Goal: Task Accomplishment & Management: Complete application form

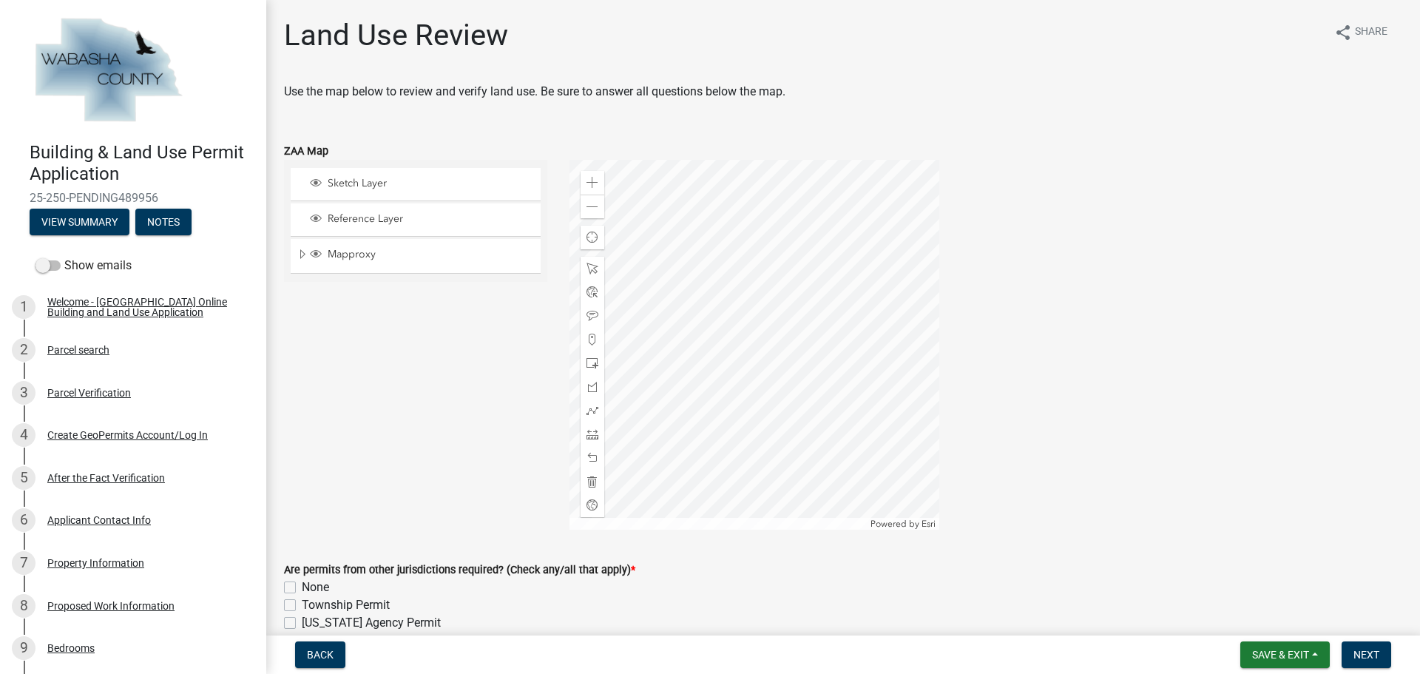
scroll to position [444, 0]
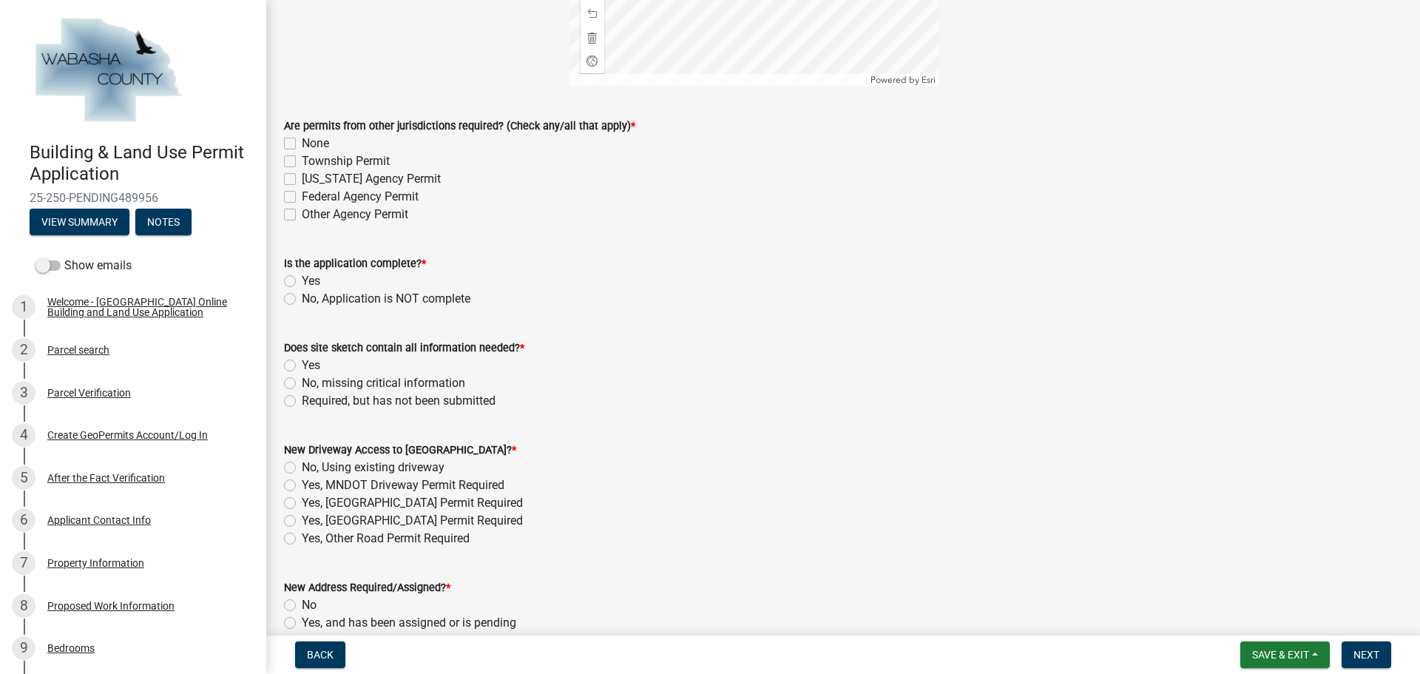
click at [302, 143] on label "None" at bounding box center [315, 144] width 27 height 18
click at [302, 143] on input "None" at bounding box center [307, 140] width 10 height 10
checkbox input "true"
checkbox input "false"
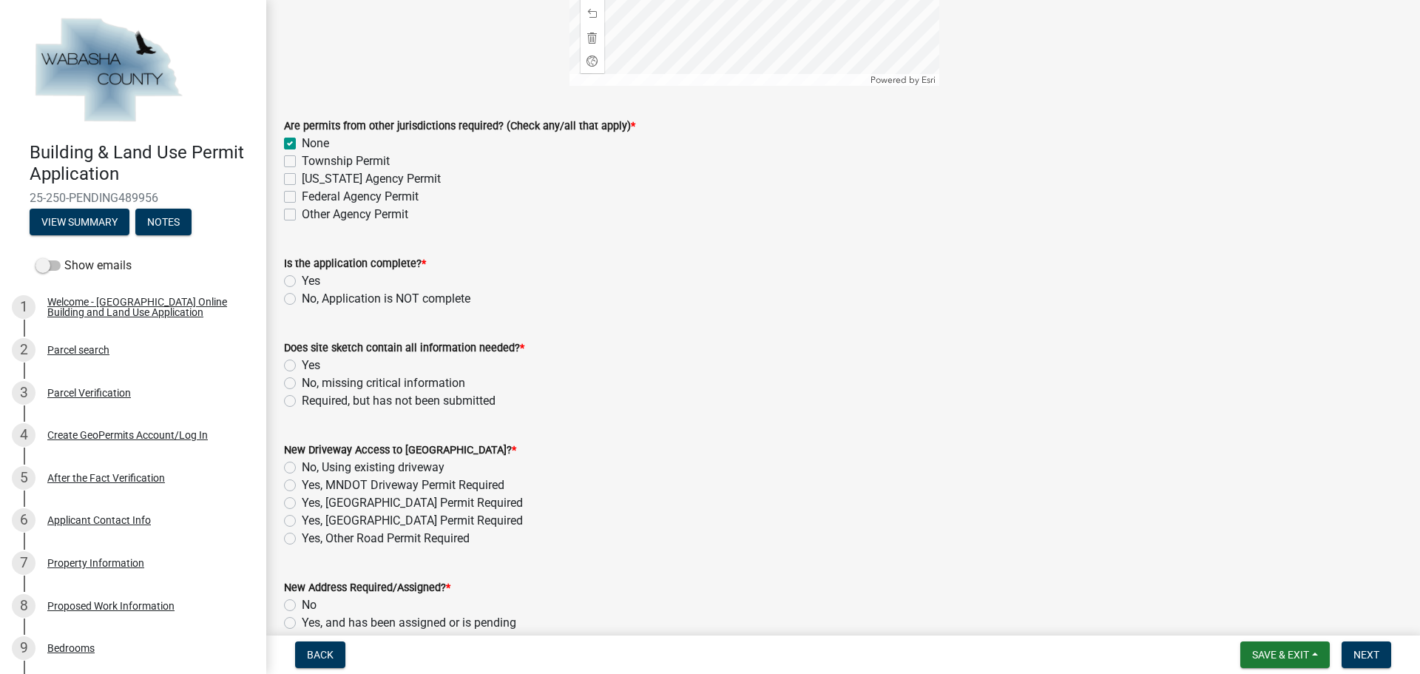
checkbox input "false"
click at [302, 280] on label "Yes" at bounding box center [311, 281] width 18 height 18
click at [302, 280] on input "Yes" at bounding box center [307, 277] width 10 height 10
radio input "true"
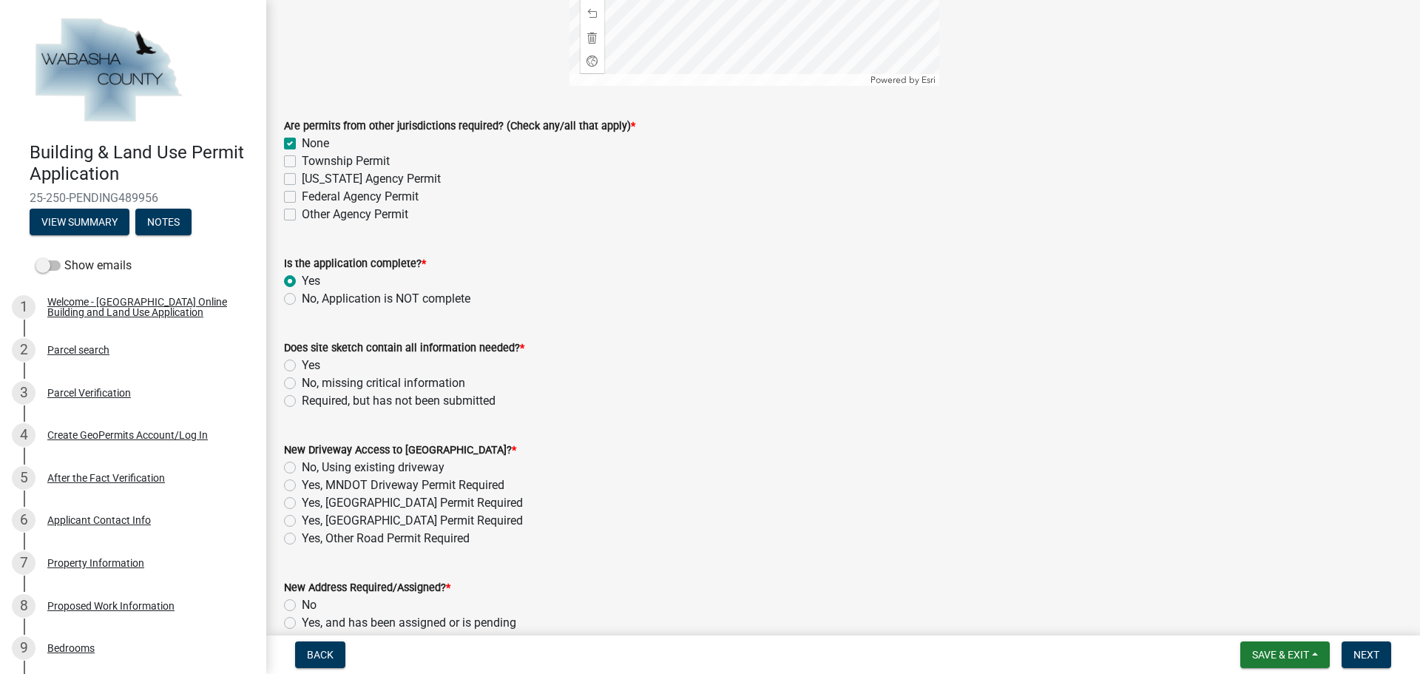
click at [302, 369] on label "Yes" at bounding box center [311, 366] width 18 height 18
click at [302, 366] on input "Yes" at bounding box center [307, 362] width 10 height 10
radio input "true"
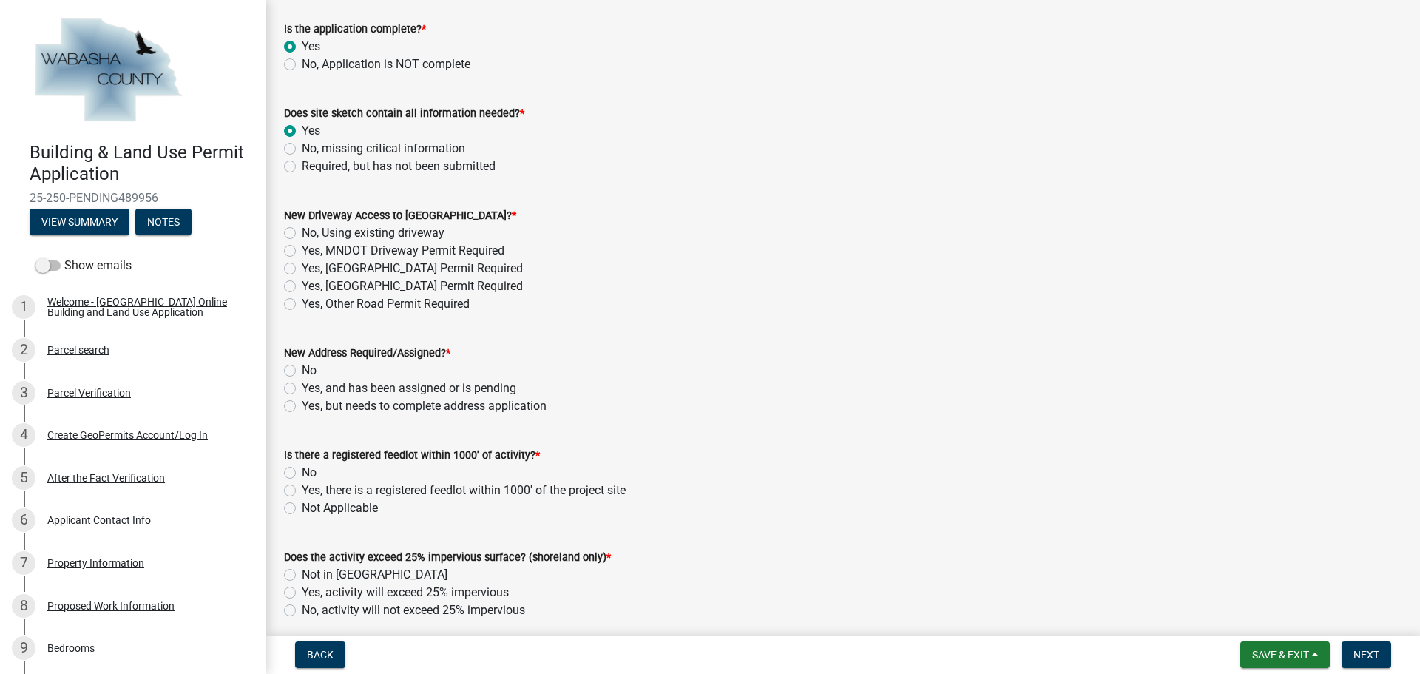
scroll to position [740, 0]
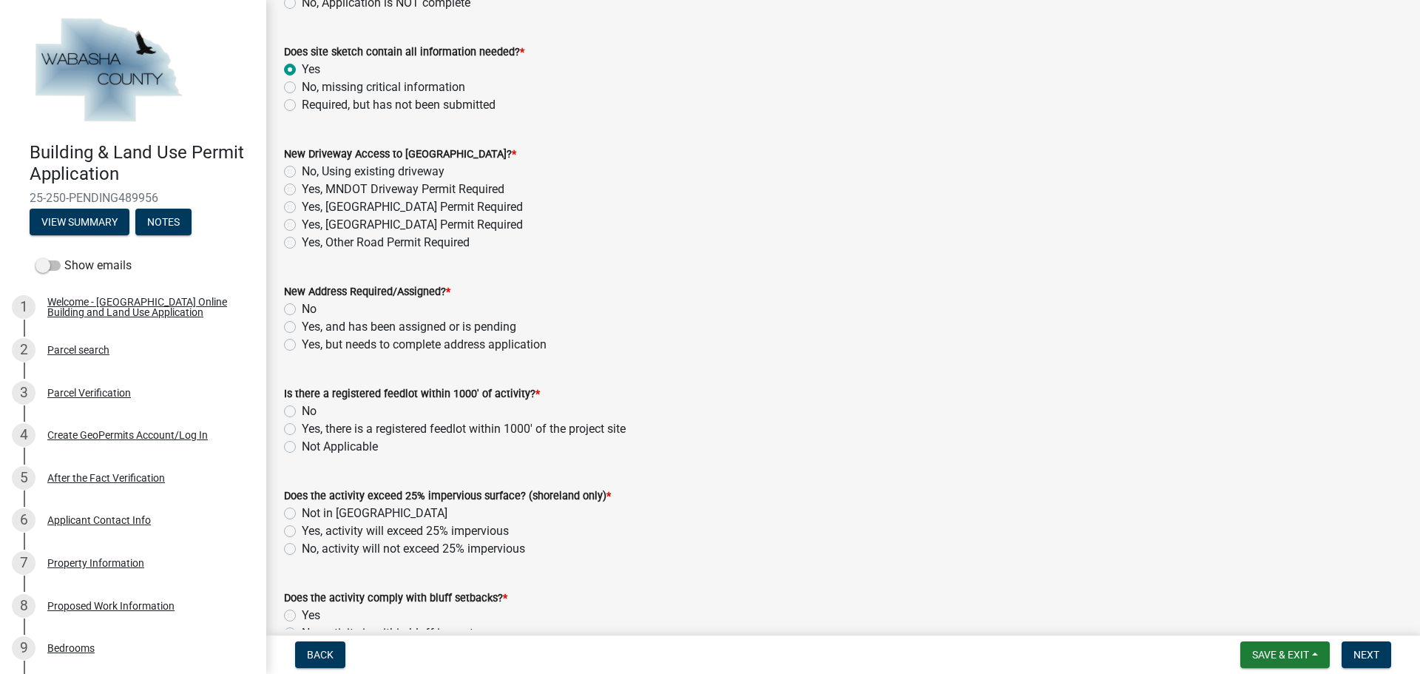
click at [302, 172] on label "No, Using existing driveway" at bounding box center [373, 172] width 143 height 18
click at [302, 172] on input "No, Using existing driveway" at bounding box center [307, 168] width 10 height 10
radio input "true"
click at [302, 309] on label "No" at bounding box center [309, 309] width 15 height 18
click at [302, 309] on input "No" at bounding box center [307, 305] width 10 height 10
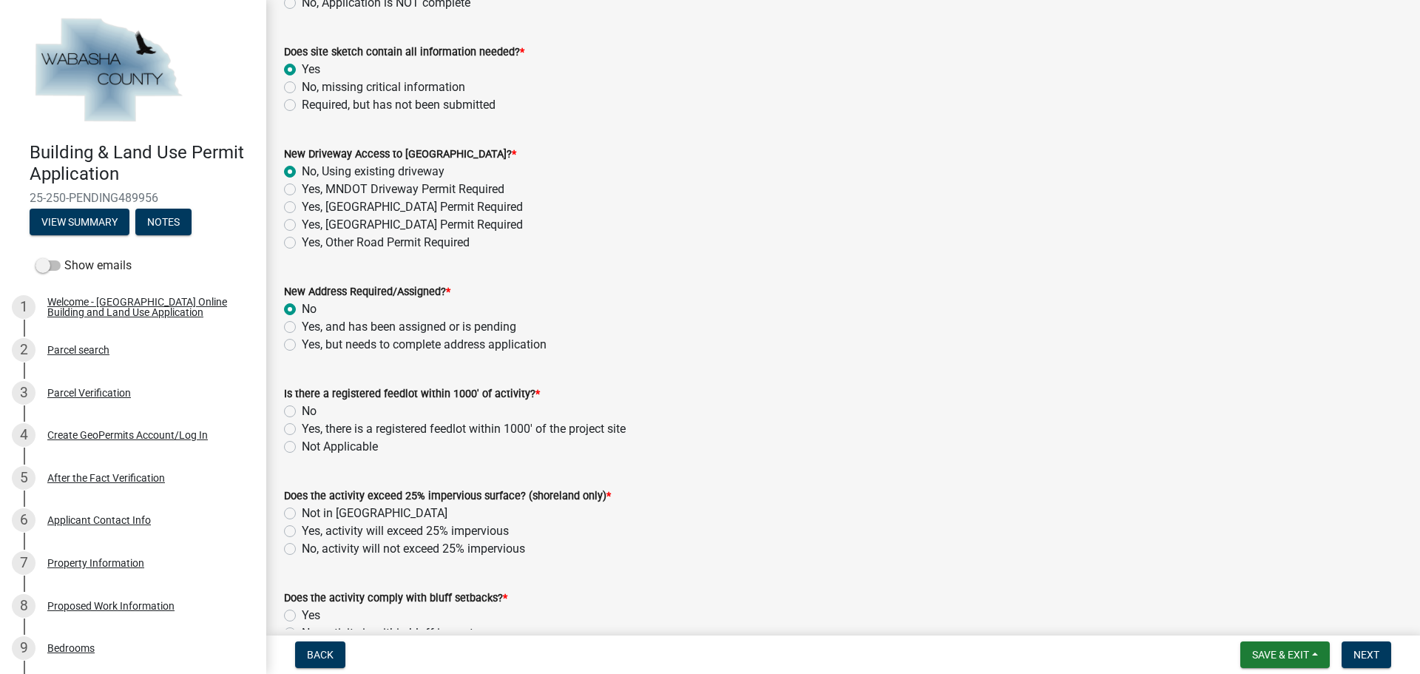
radio input "true"
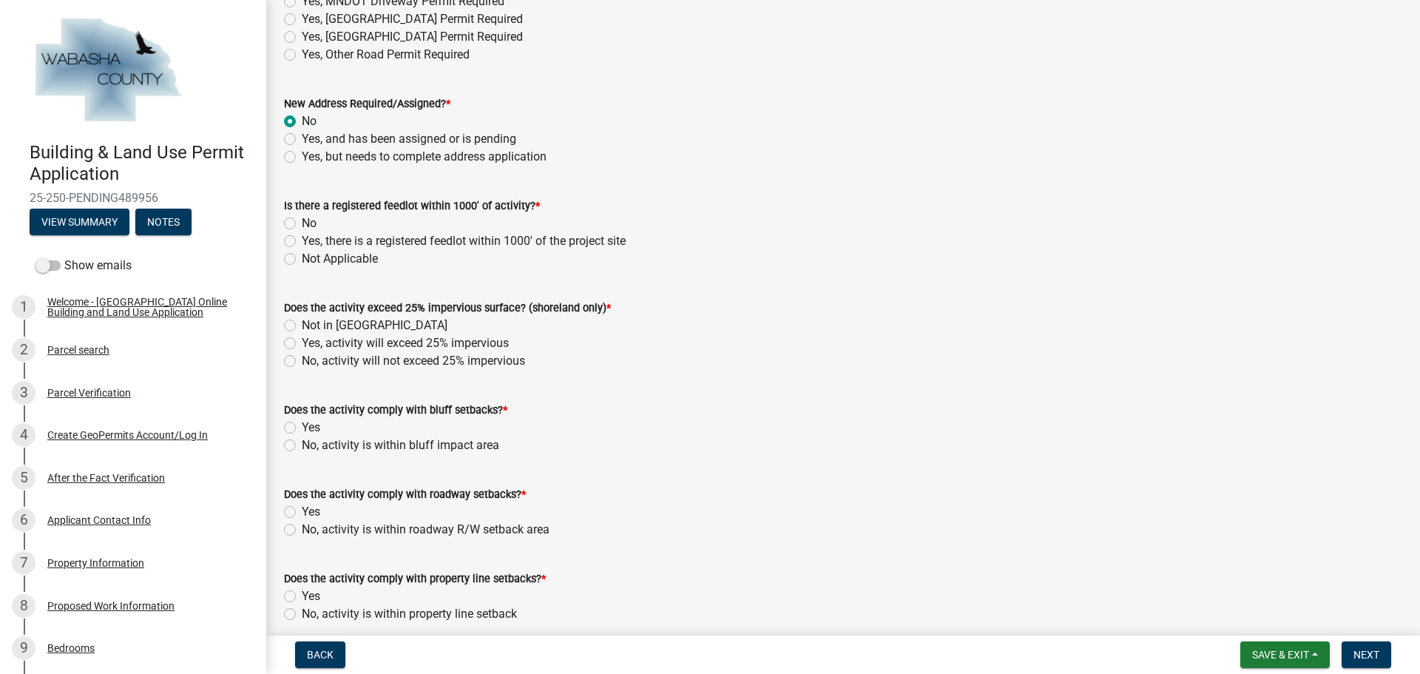
scroll to position [962, 0]
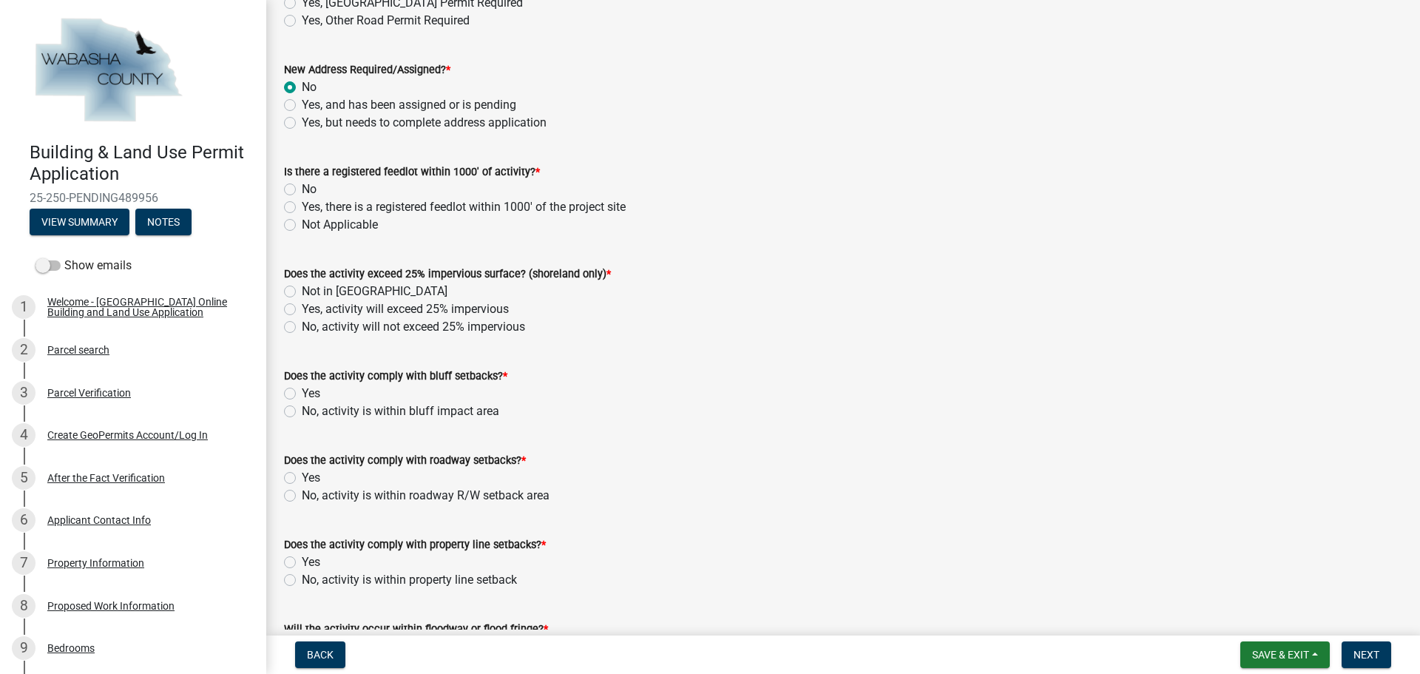
click at [302, 210] on label "Yes, there is a registered feedlot within 1000' of the project site" at bounding box center [464, 207] width 324 height 18
click at [302, 208] on input "Yes, there is a registered feedlot within 1000' of the project site" at bounding box center [307, 203] width 10 height 10
radio input "true"
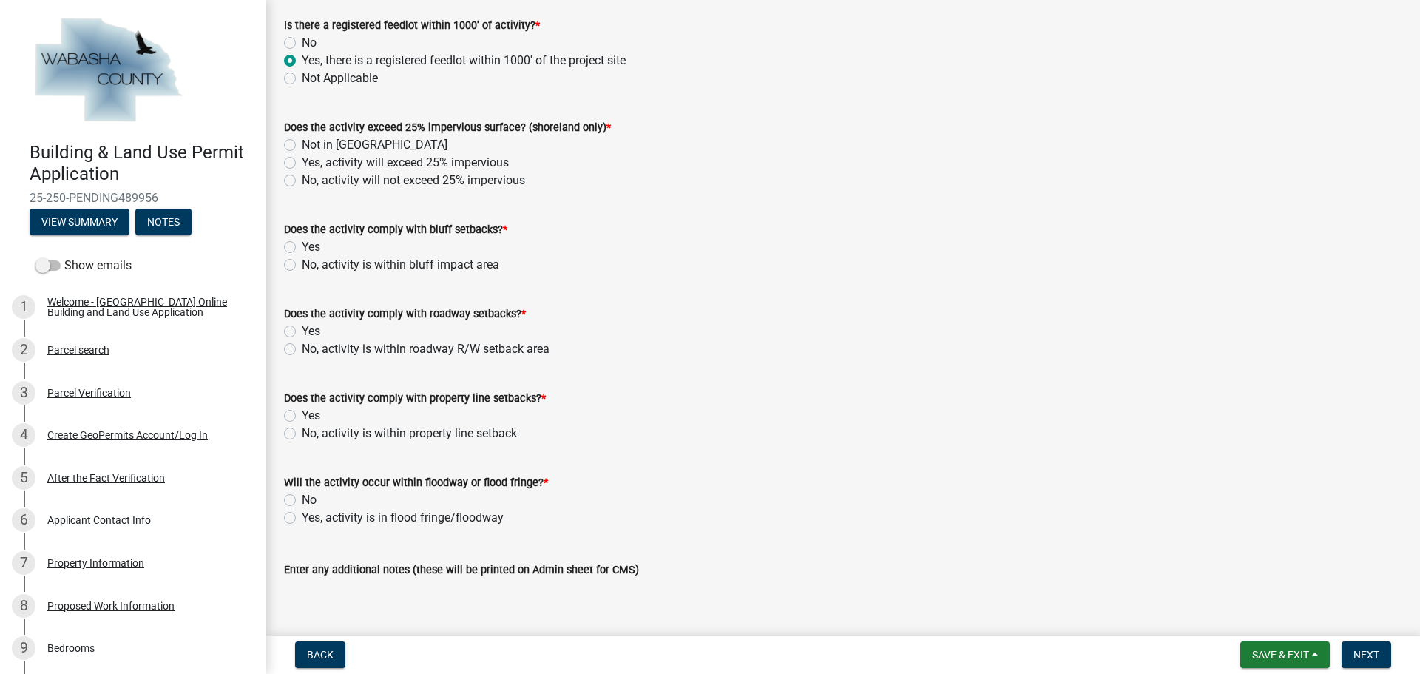
scroll to position [1110, 0]
click at [302, 143] on label "Not in [GEOGRAPHIC_DATA]" at bounding box center [375, 144] width 146 height 18
click at [302, 143] on input "Not in [GEOGRAPHIC_DATA]" at bounding box center [307, 140] width 10 height 10
radio input "true"
click at [302, 244] on label "Yes" at bounding box center [311, 246] width 18 height 18
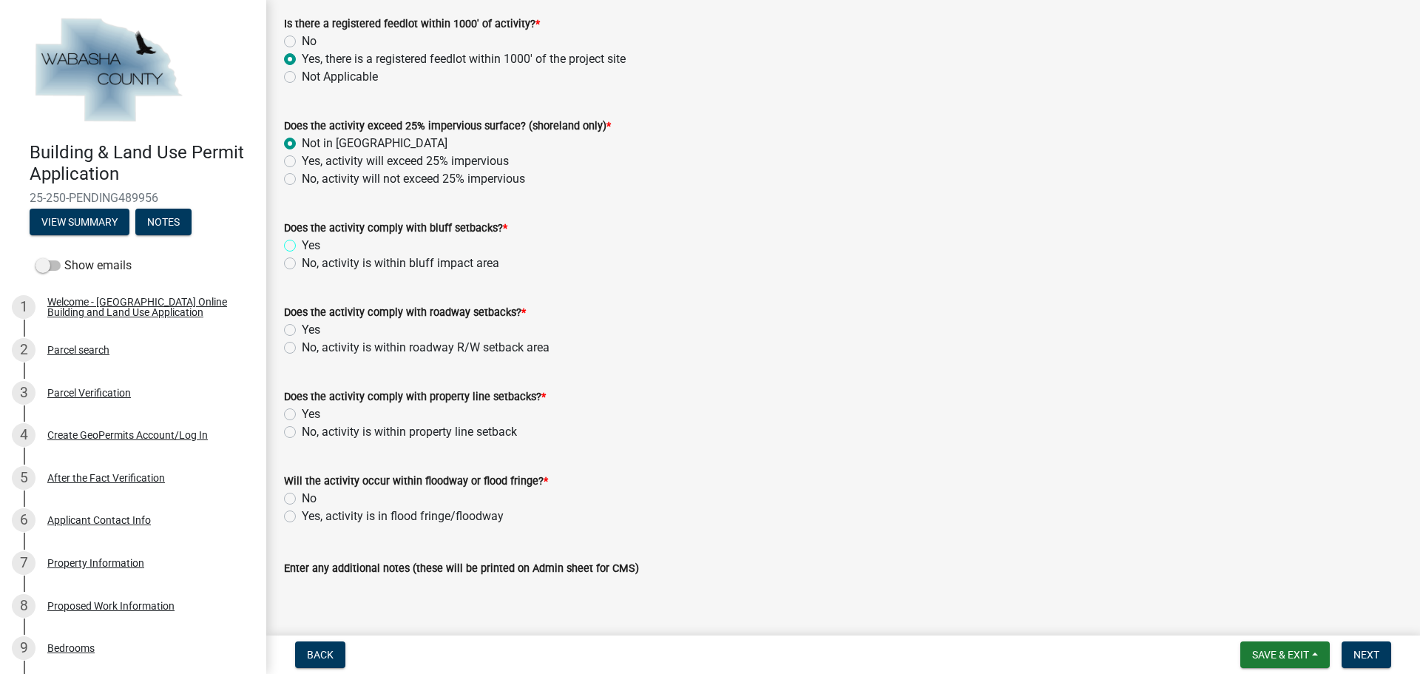
click at [302, 244] on input "Yes" at bounding box center [307, 242] width 10 height 10
radio input "true"
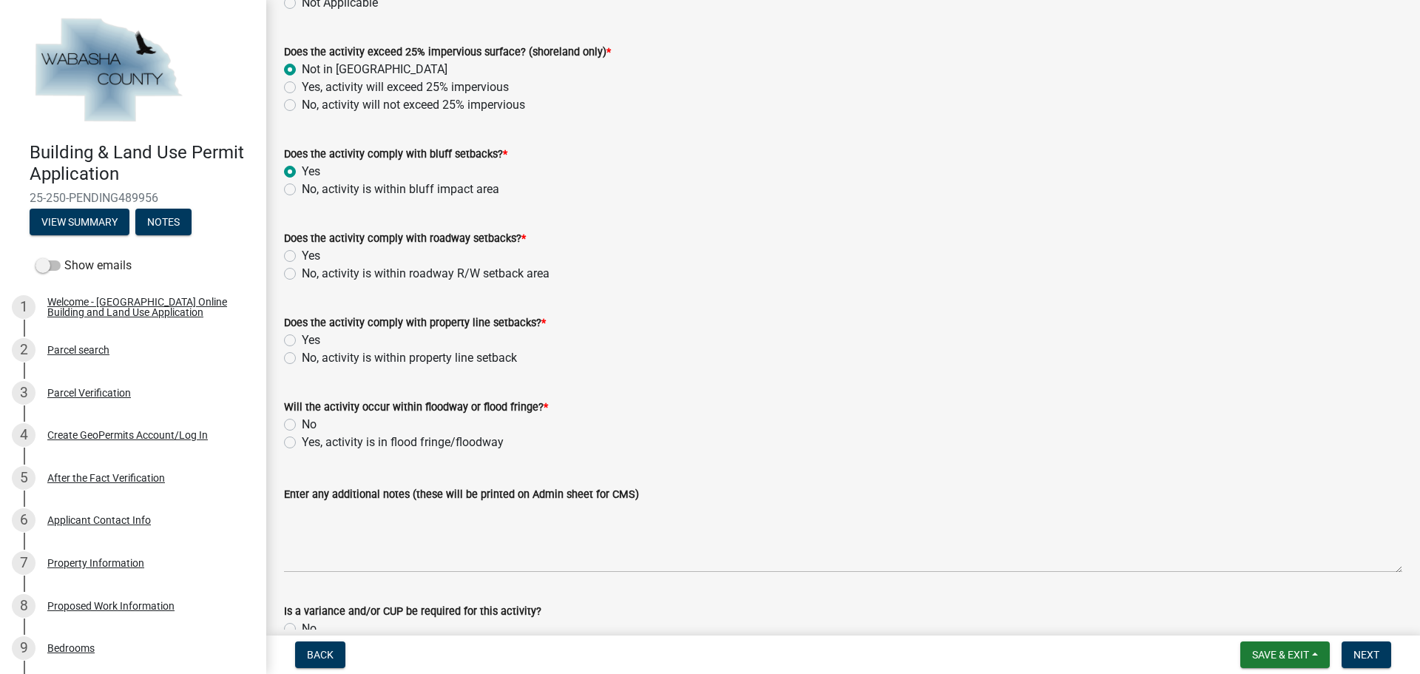
click at [302, 255] on label "Yes" at bounding box center [311, 256] width 18 height 18
click at [302, 255] on input "Yes" at bounding box center [307, 252] width 10 height 10
radio input "true"
click at [302, 340] on label "Yes" at bounding box center [311, 340] width 18 height 18
click at [302, 340] on input "Yes" at bounding box center [307, 336] width 10 height 10
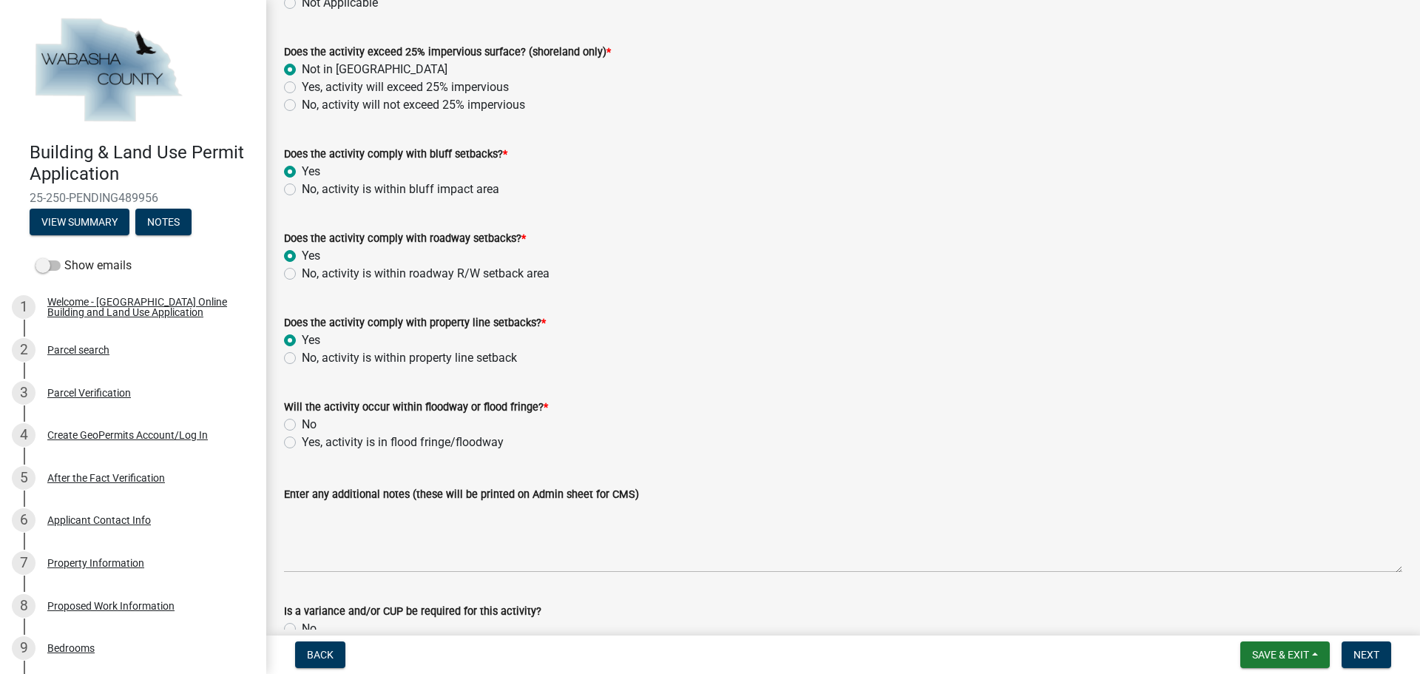
radio input "true"
click at [302, 429] on label "No" at bounding box center [309, 425] width 15 height 18
click at [302, 425] on input "No" at bounding box center [307, 421] width 10 height 10
radio input "true"
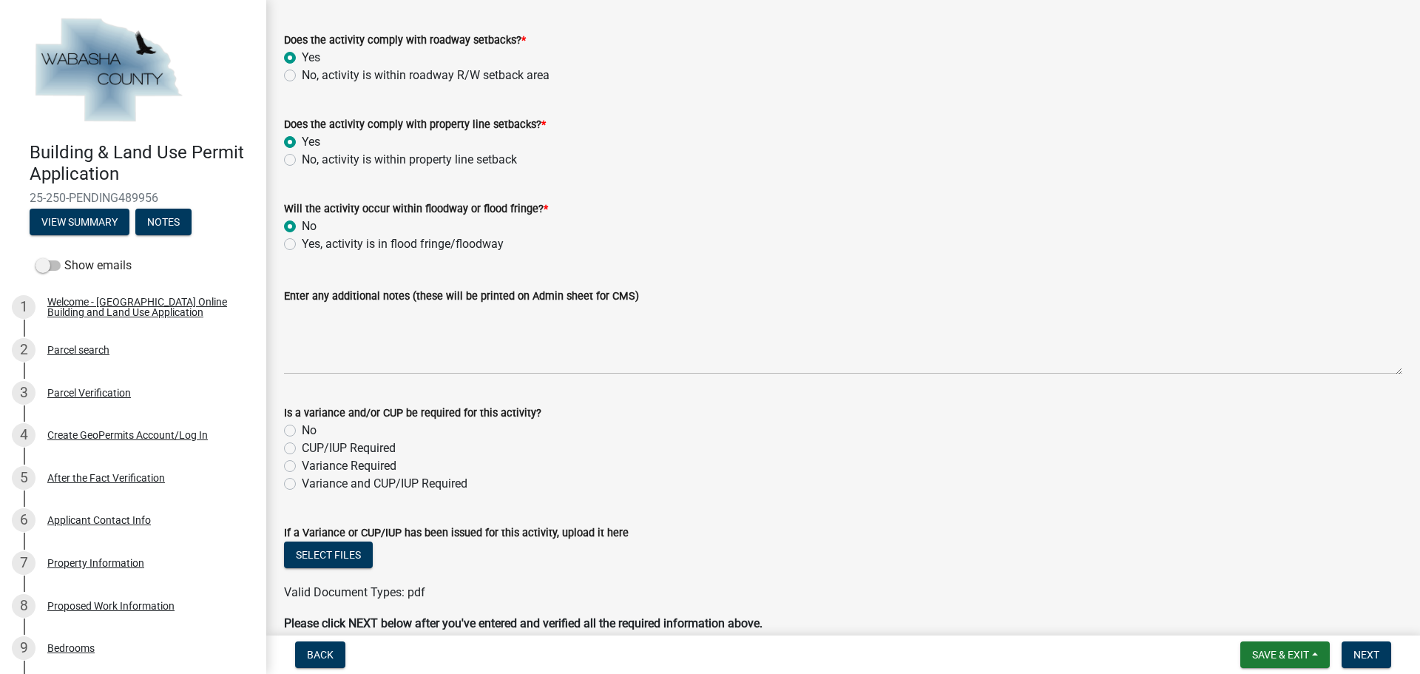
scroll to position [1405, 0]
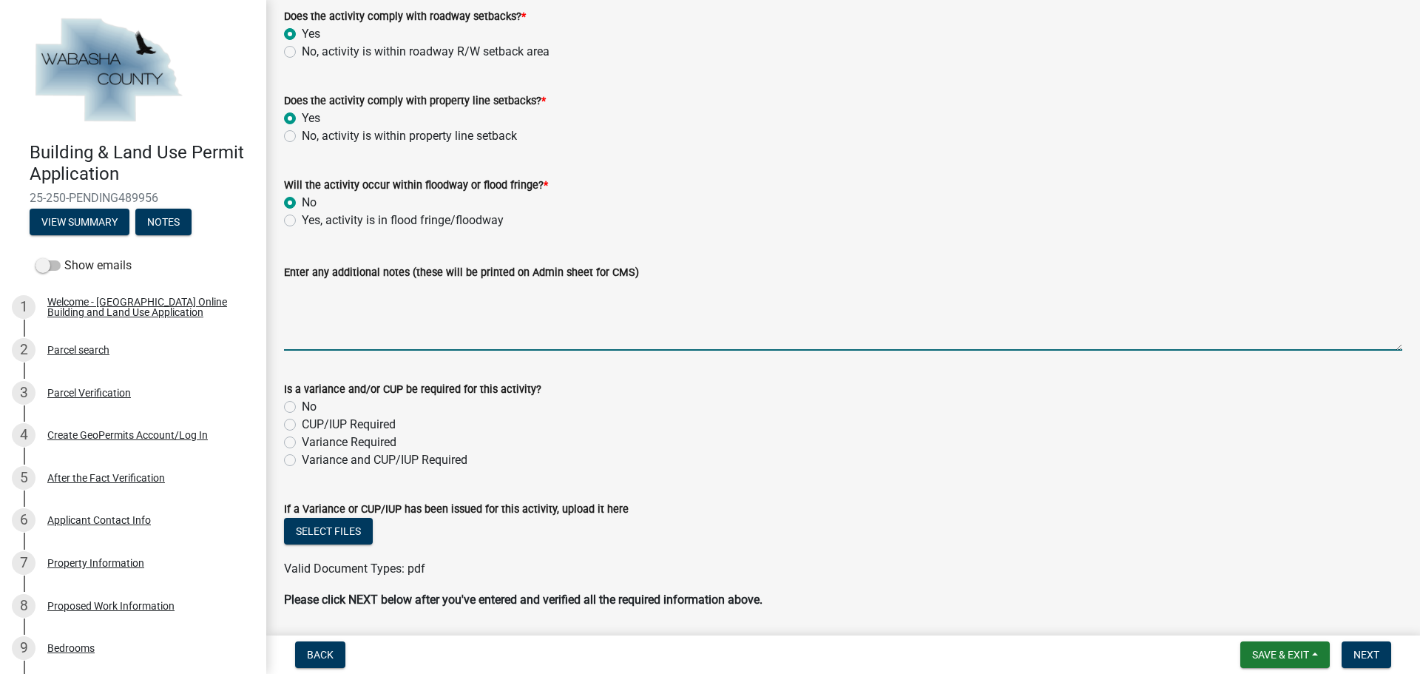
click at [438, 319] on textarea "Enter any additional notes (these will be printed on Admin sheet for CMS)" at bounding box center [843, 316] width 1118 height 70
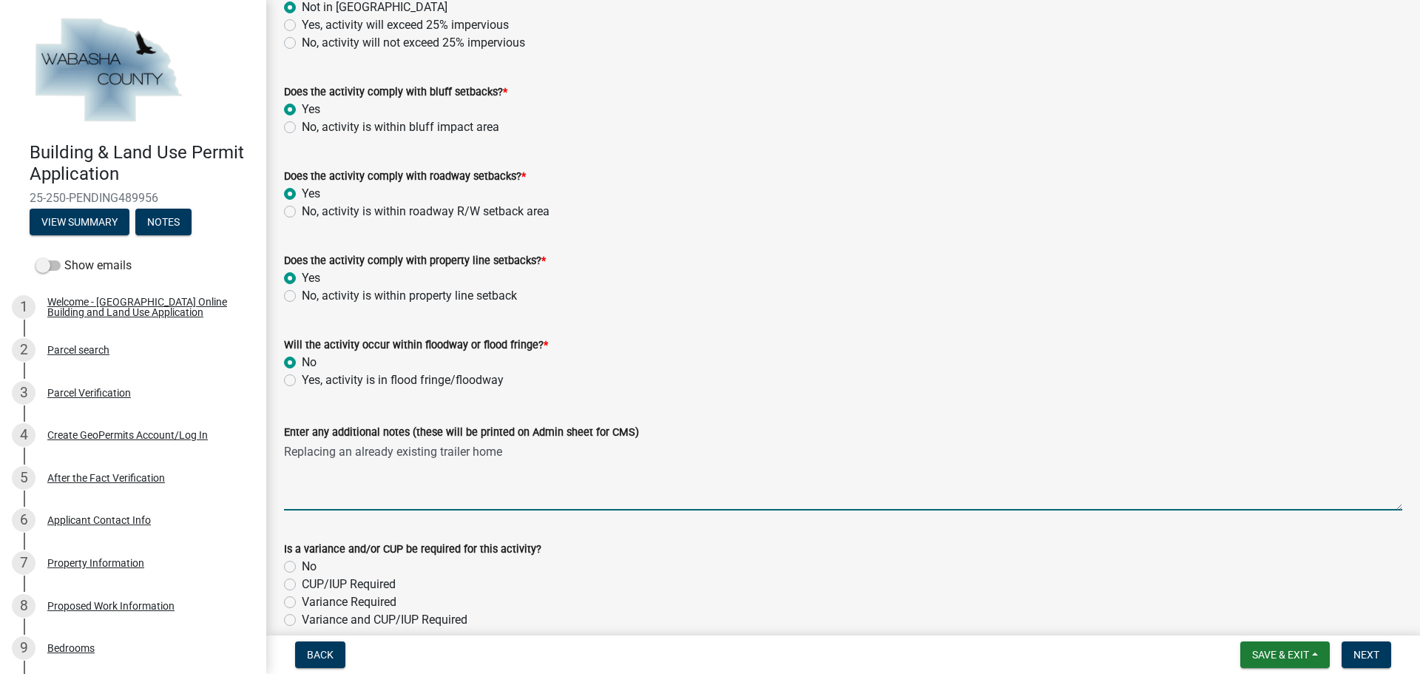
scroll to position [1454, 0]
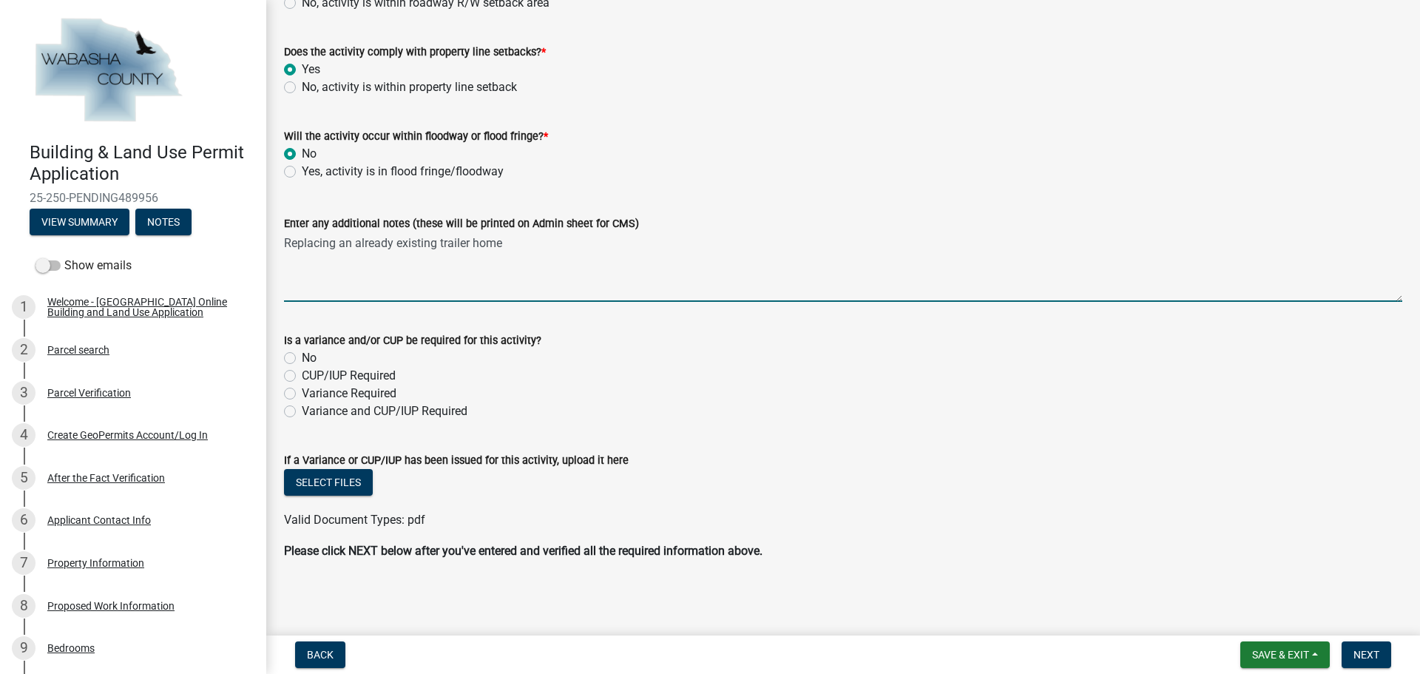
click at [394, 241] on textarea "Replacing an already existing trailer home" at bounding box center [843, 267] width 1118 height 70
drag, startPoint x: 646, startPoint y: 240, endPoint x: 280, endPoint y: 261, distance: 367.5
click at [280, 261] on div "Enter any additional notes (these will be printed on Admin sheet for CMS) Repla…" at bounding box center [843, 248] width 1141 height 108
type textarea "Replacing an existing trailer home that is near a registered feedlot"
click at [729, 382] on div "CUP/IUP Required" at bounding box center [843, 376] width 1118 height 18
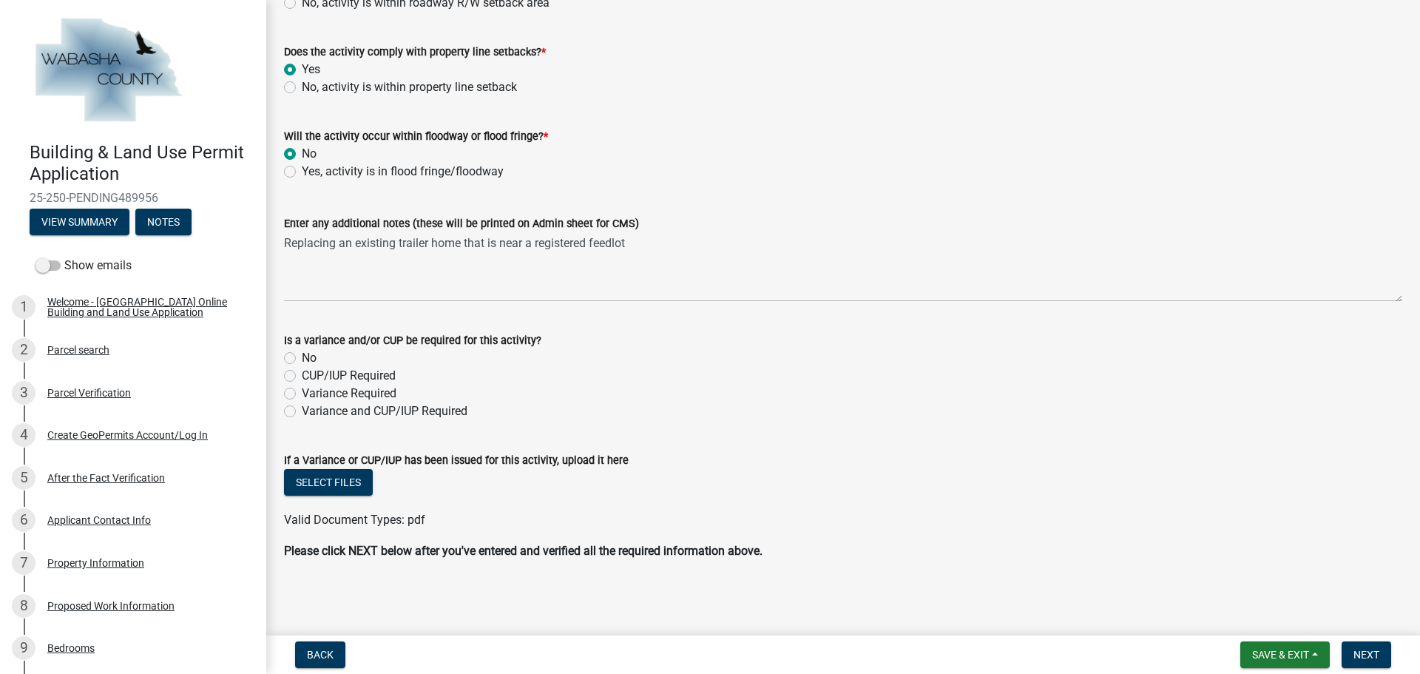
click at [302, 357] on label "No" at bounding box center [309, 358] width 15 height 18
click at [302, 357] on input "No" at bounding box center [307, 354] width 10 height 10
radio input "true"
click at [1378, 655] on span "Next" at bounding box center [1367, 655] width 26 height 12
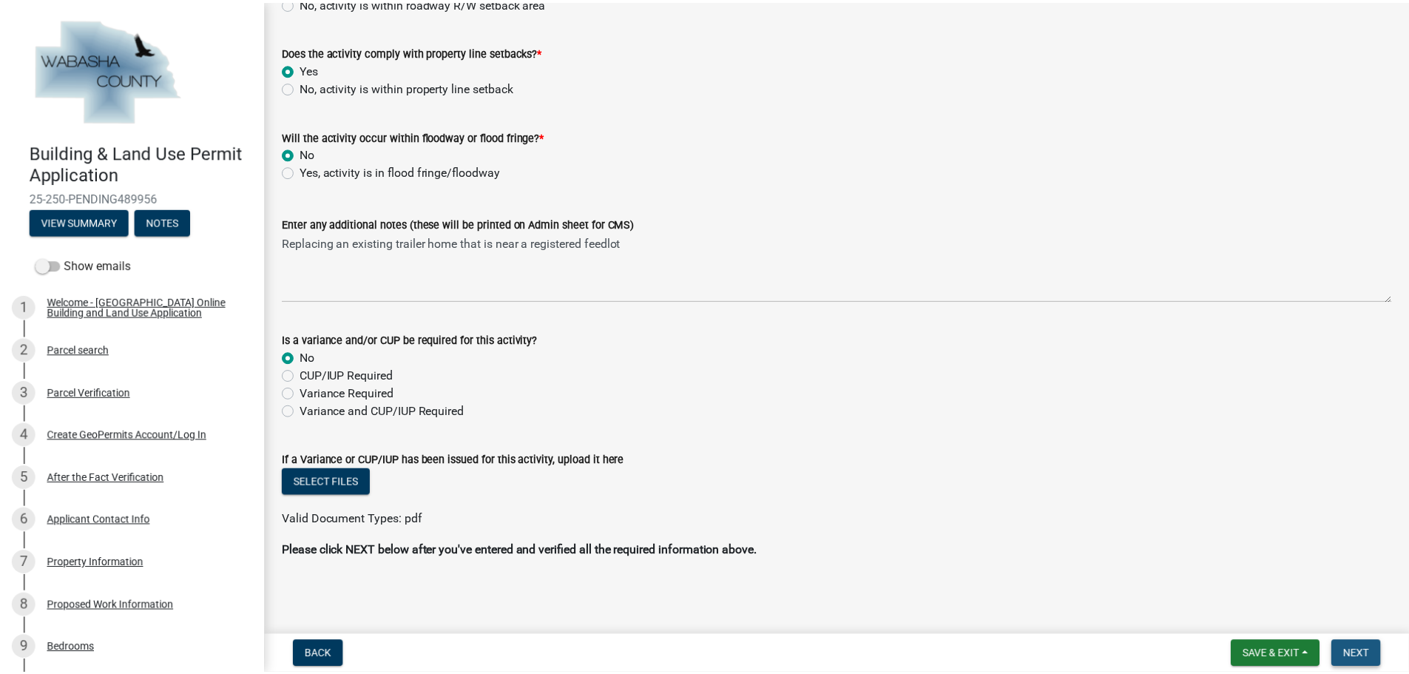
scroll to position [0, 0]
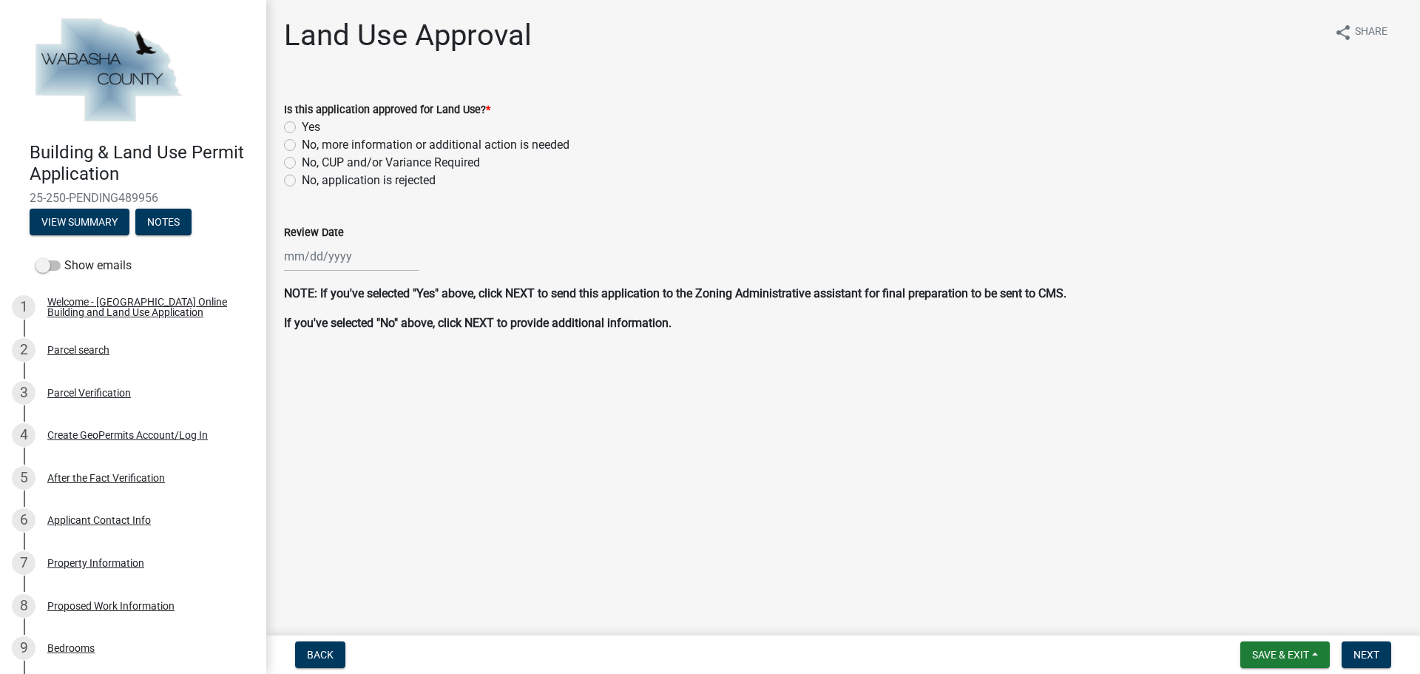
click at [296, 125] on div "Yes" at bounding box center [843, 127] width 1118 height 18
click at [302, 129] on label "Yes" at bounding box center [311, 127] width 18 height 18
click at [302, 128] on input "Yes" at bounding box center [307, 123] width 10 height 10
radio input "true"
select select "10"
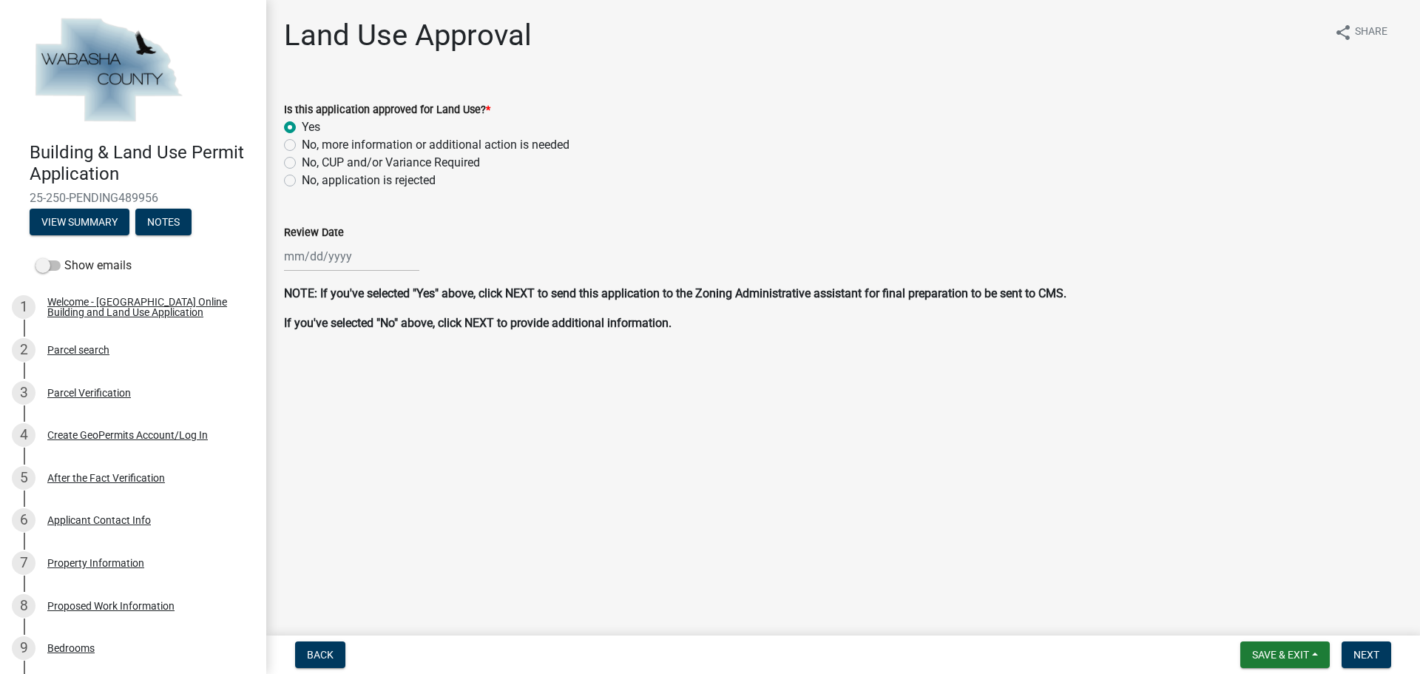
select select "2025"
click at [340, 254] on div "Jan Feb Mar Apr May Jun [DATE] Aug Sep Oct Nov [DATE] 2025 2026 Mo Tu We Th Fr …" at bounding box center [351, 256] width 135 height 30
click at [388, 357] on div "10" at bounding box center [394, 359] width 24 height 24
type input "[DATE]"
click at [1377, 654] on span "Next" at bounding box center [1367, 655] width 26 height 12
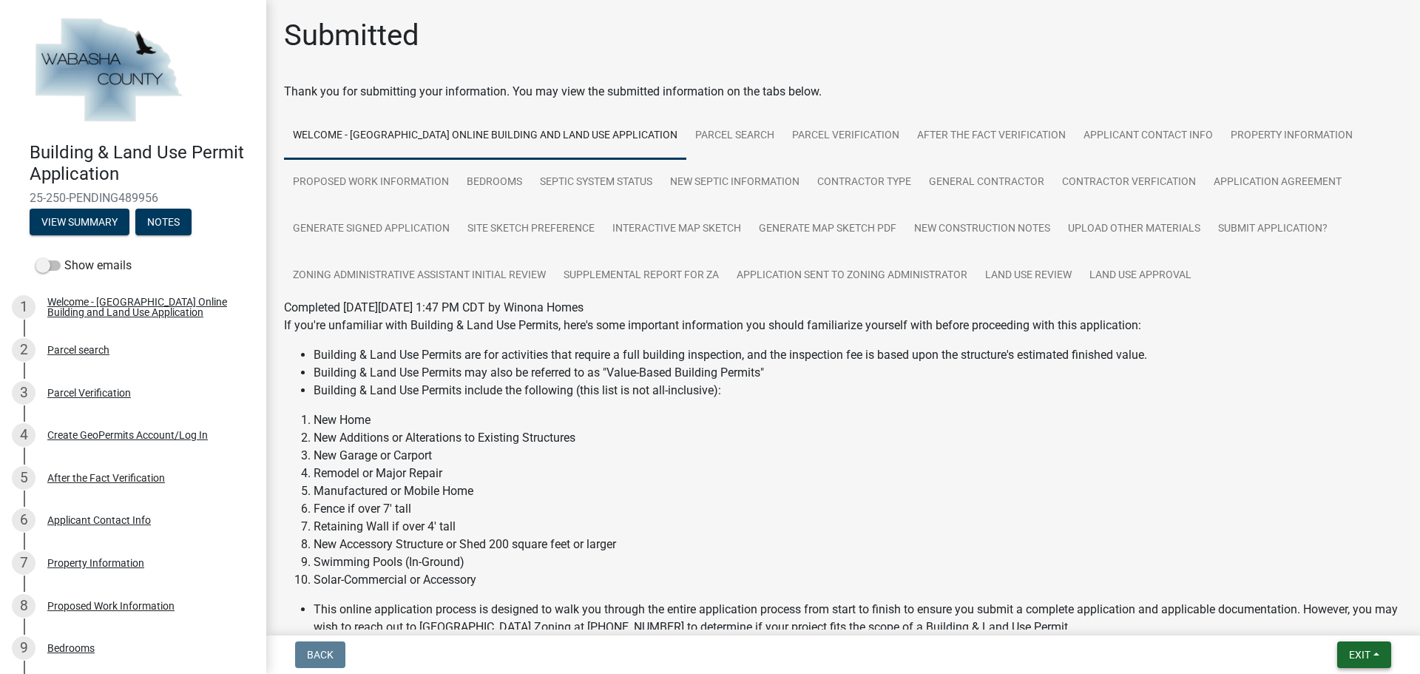
click at [1360, 652] on span "Exit" at bounding box center [1359, 655] width 21 height 12
click at [1340, 609] on button "Save & Exit" at bounding box center [1332, 616] width 118 height 36
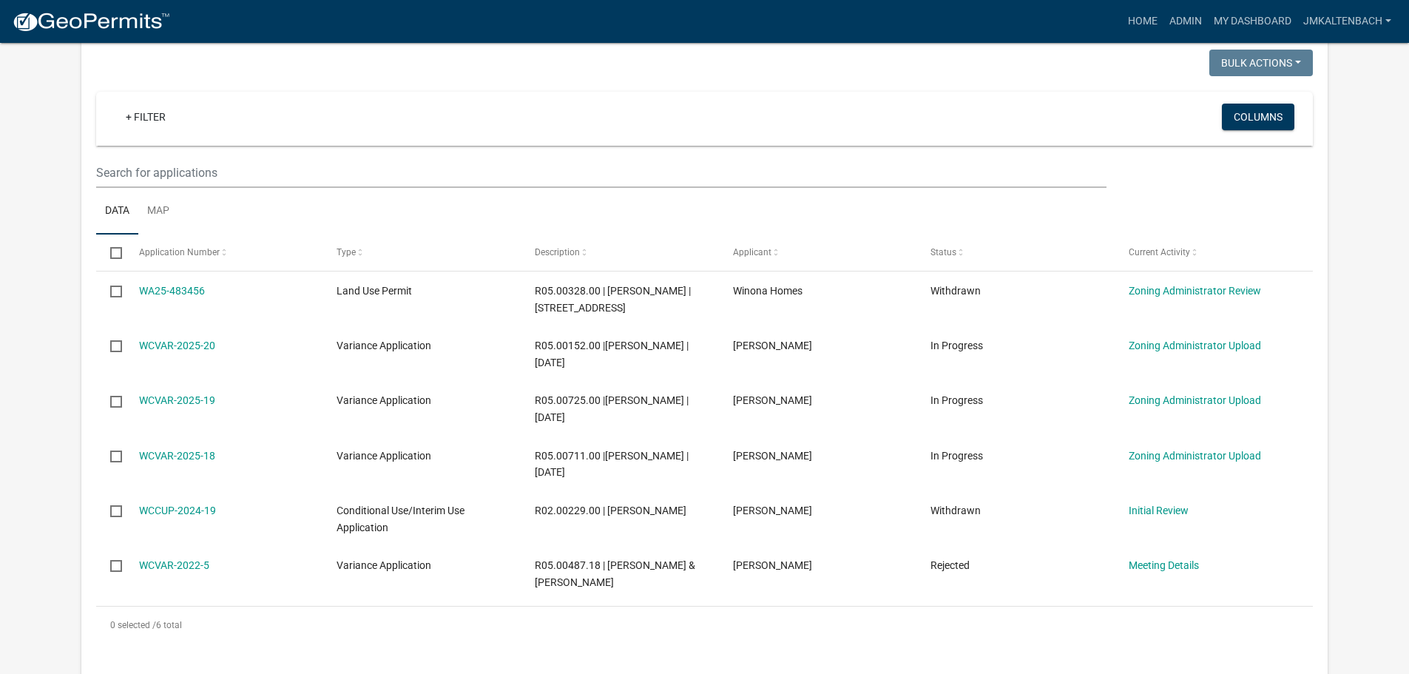
scroll to position [296, 0]
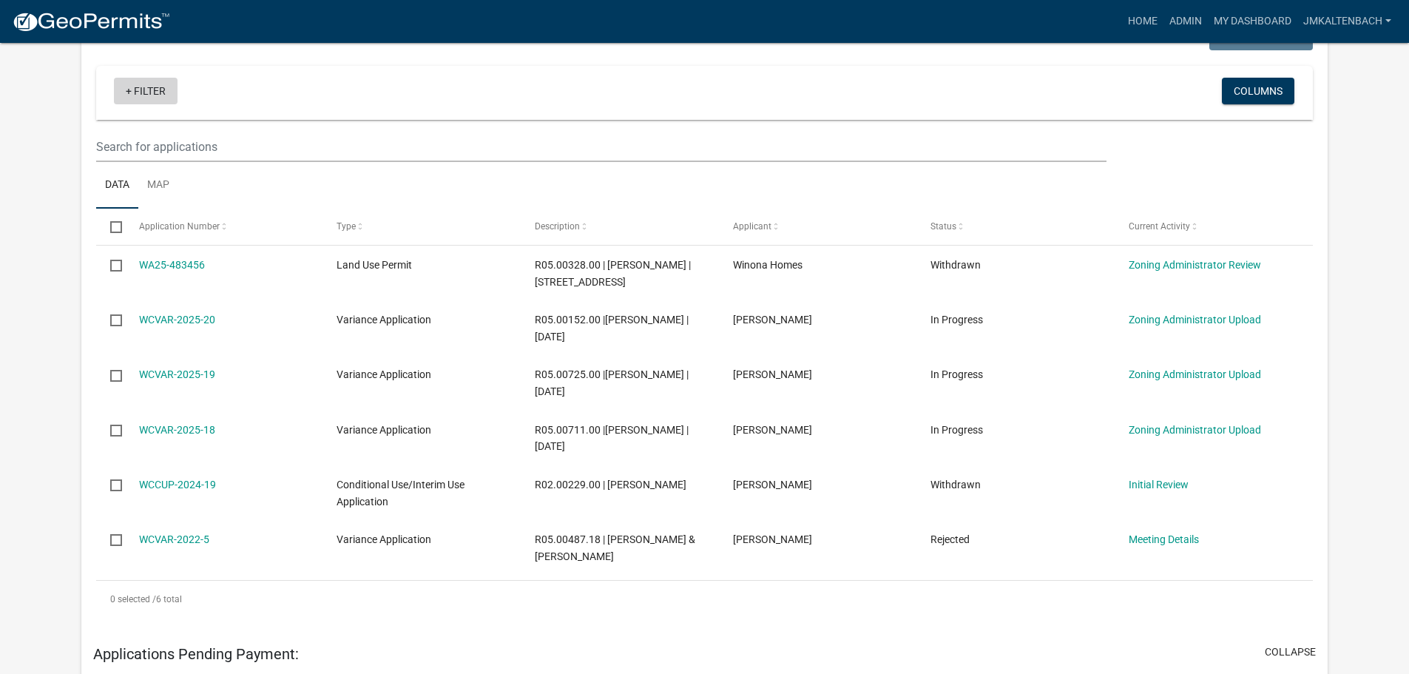
click at [125, 92] on link "+ Filter" at bounding box center [146, 91] width 64 height 27
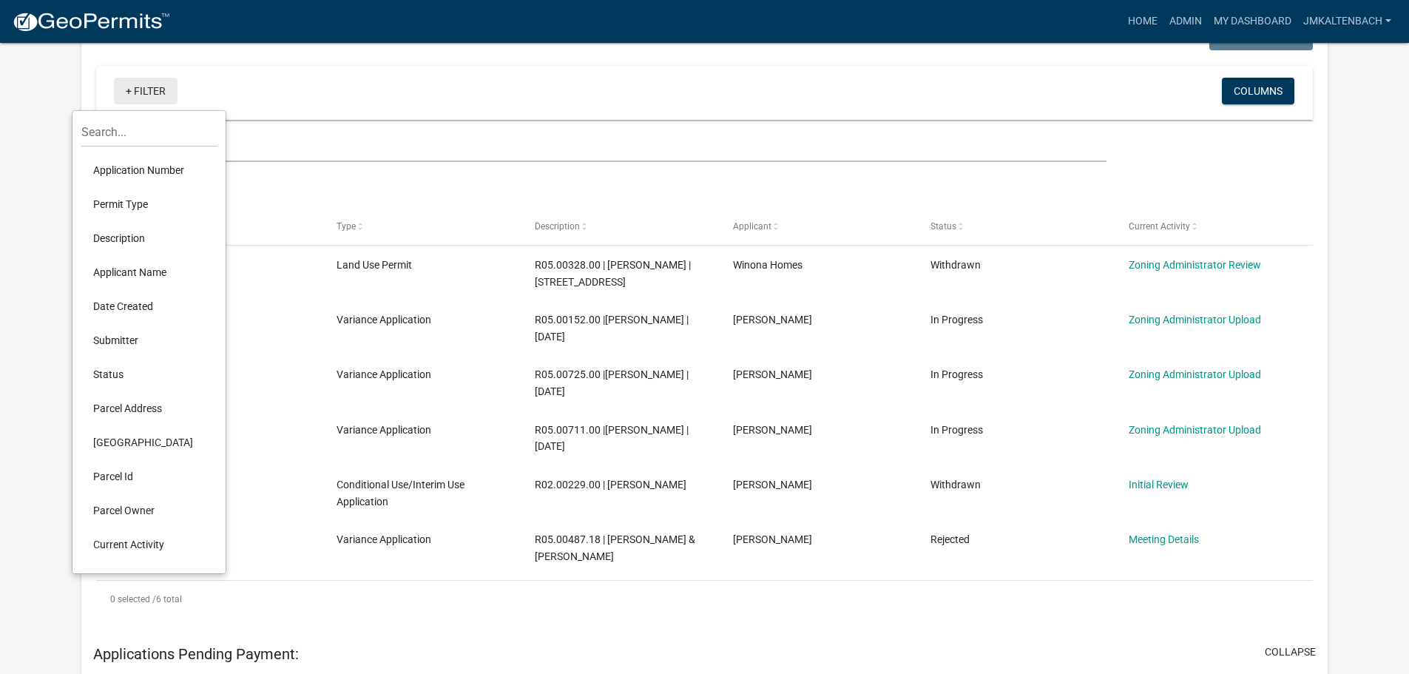
click at [125, 92] on link "+ Filter" at bounding box center [146, 91] width 64 height 27
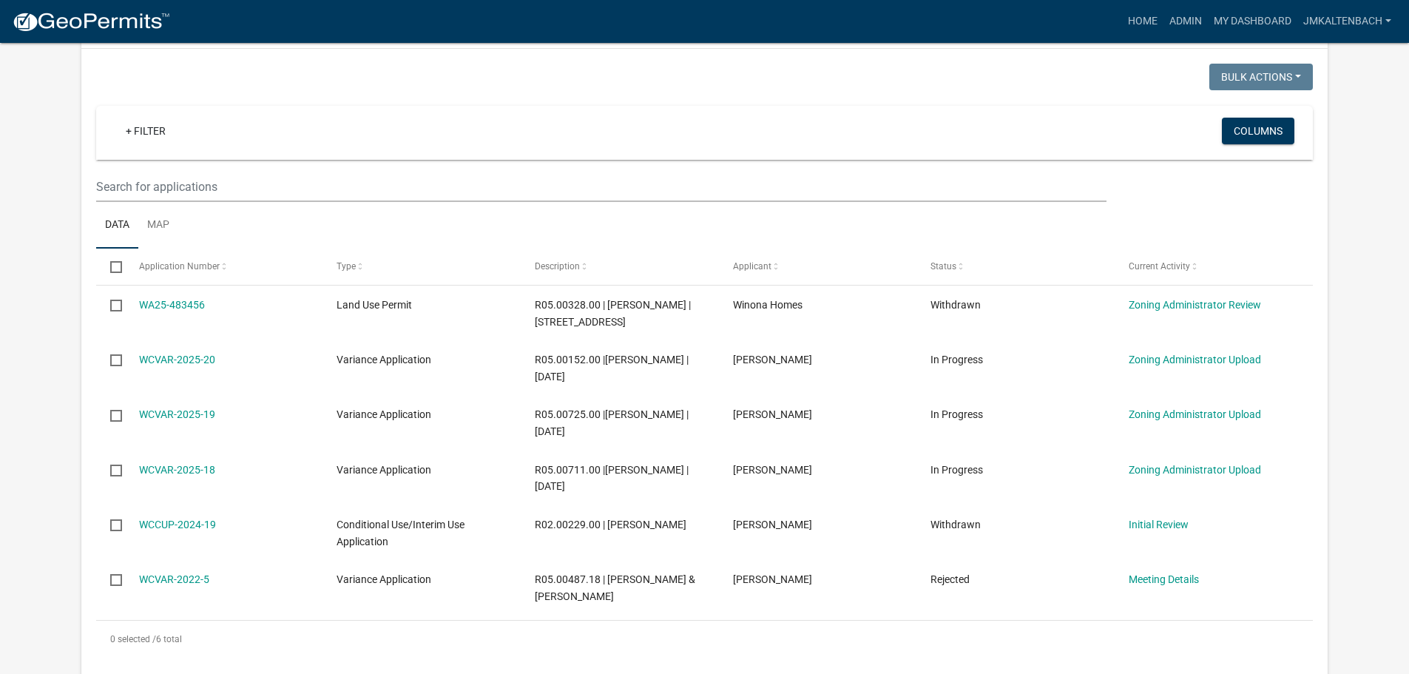
scroll to position [0, 0]
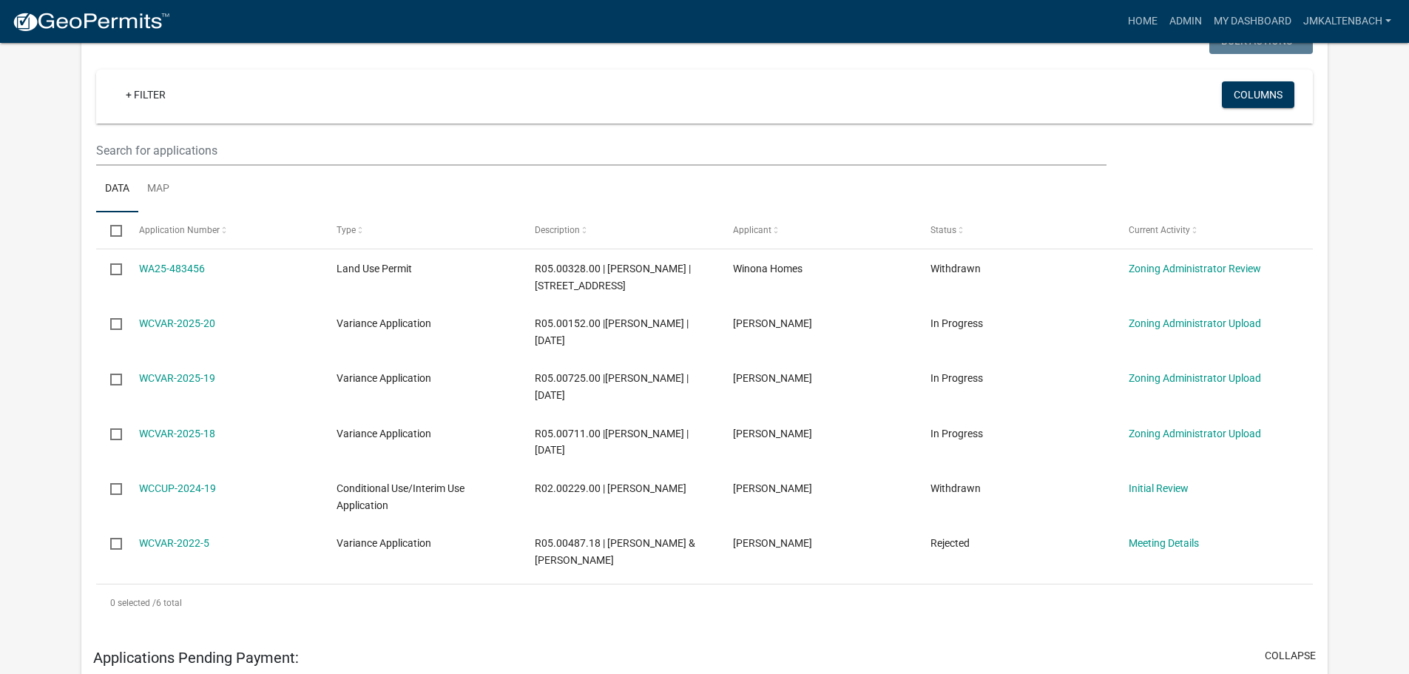
scroll to position [296, 0]
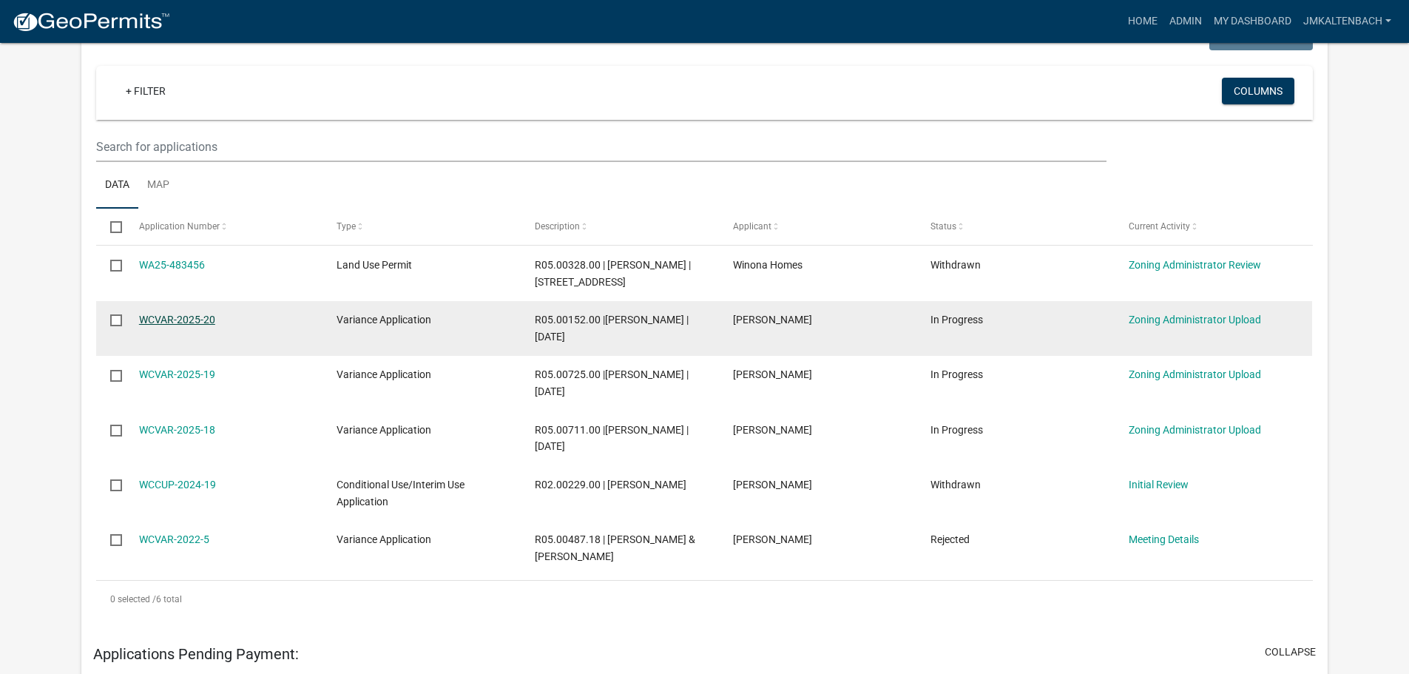
click at [175, 315] on link "WCVAR-2025-20" at bounding box center [177, 320] width 76 height 12
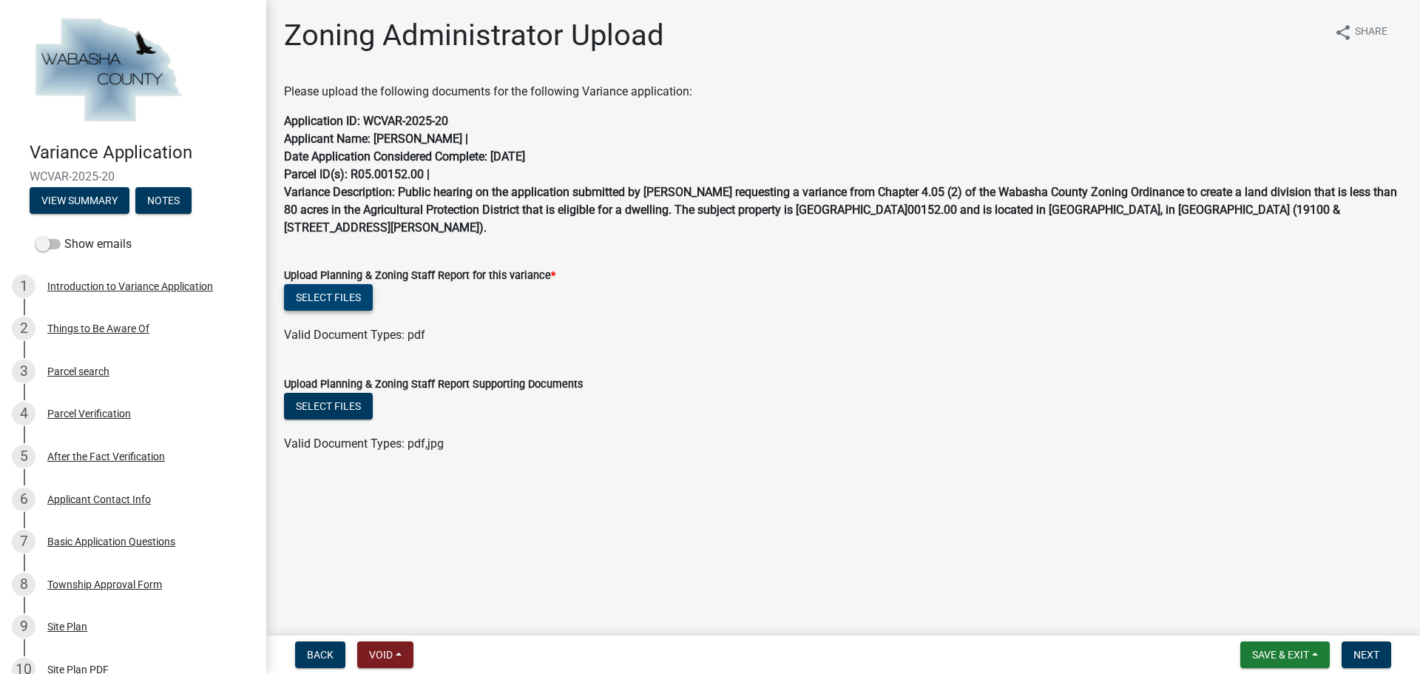
click at [348, 299] on button "Select files" at bounding box center [328, 297] width 89 height 27
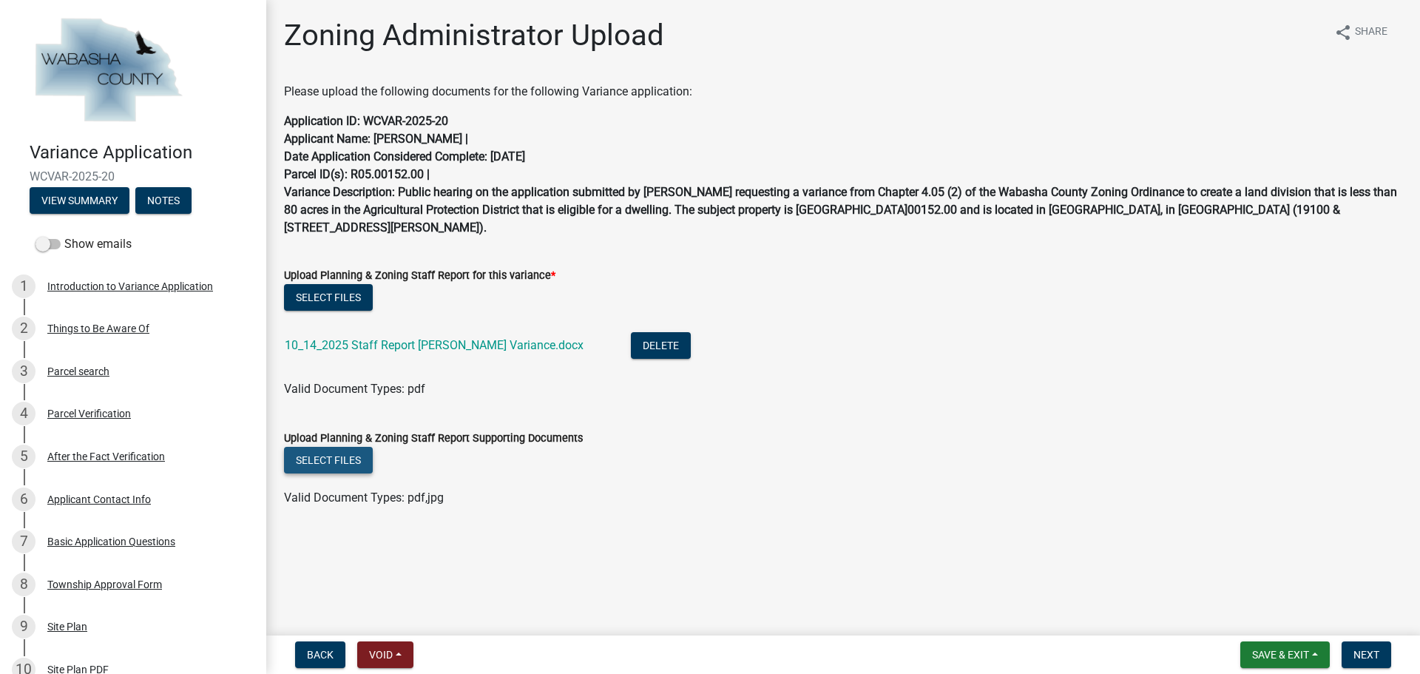
click at [304, 465] on button "Select files" at bounding box center [328, 460] width 89 height 27
click at [1368, 652] on span "Next" at bounding box center [1367, 655] width 26 height 12
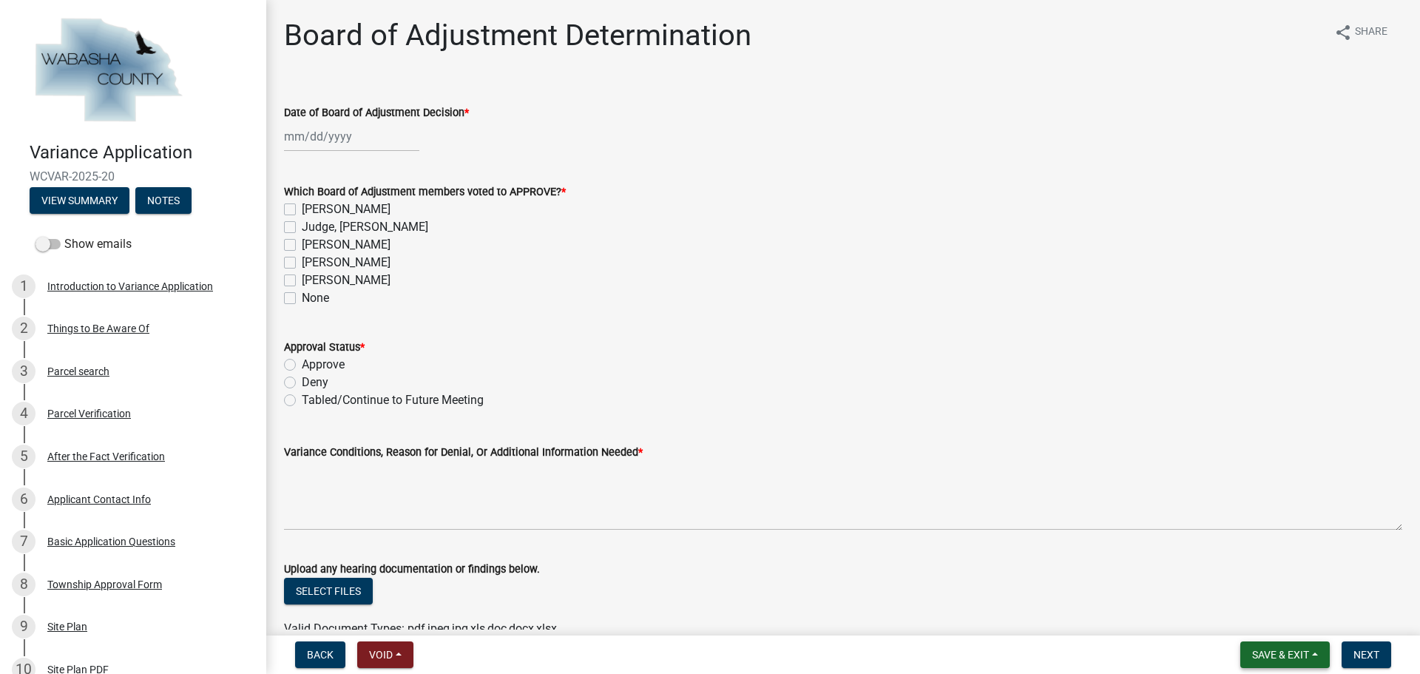
click at [1298, 650] on span "Save & Exit" at bounding box center [1280, 655] width 57 height 12
click at [1291, 618] on button "Save & Exit" at bounding box center [1271, 616] width 118 height 36
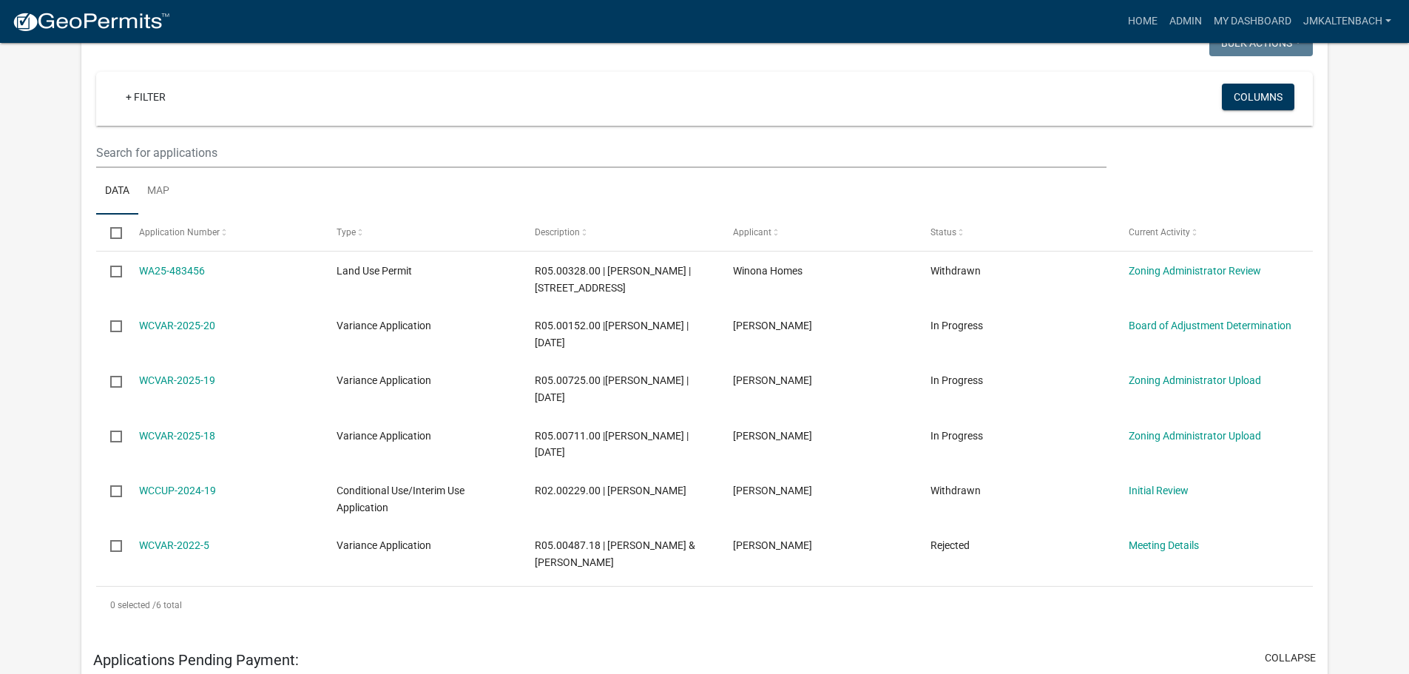
scroll to position [296, 0]
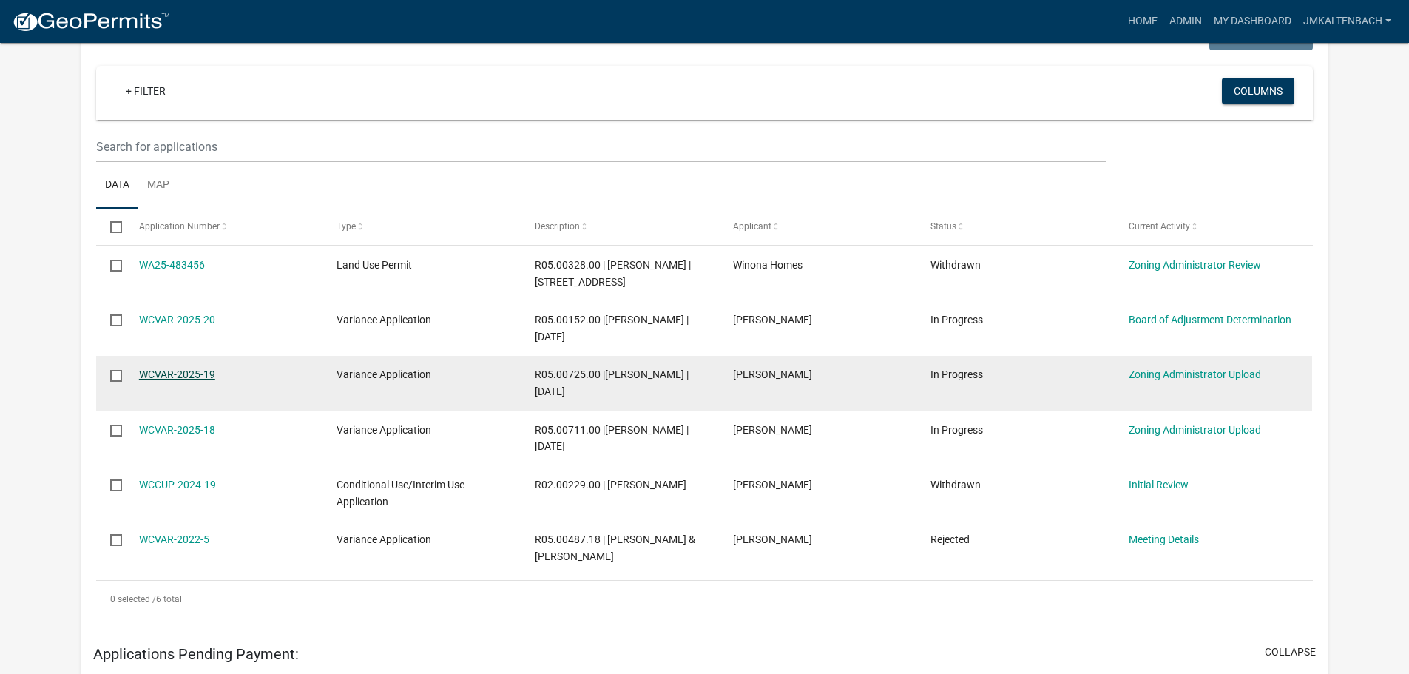
click at [203, 371] on link "WCVAR-2025-19" at bounding box center [177, 374] width 76 height 12
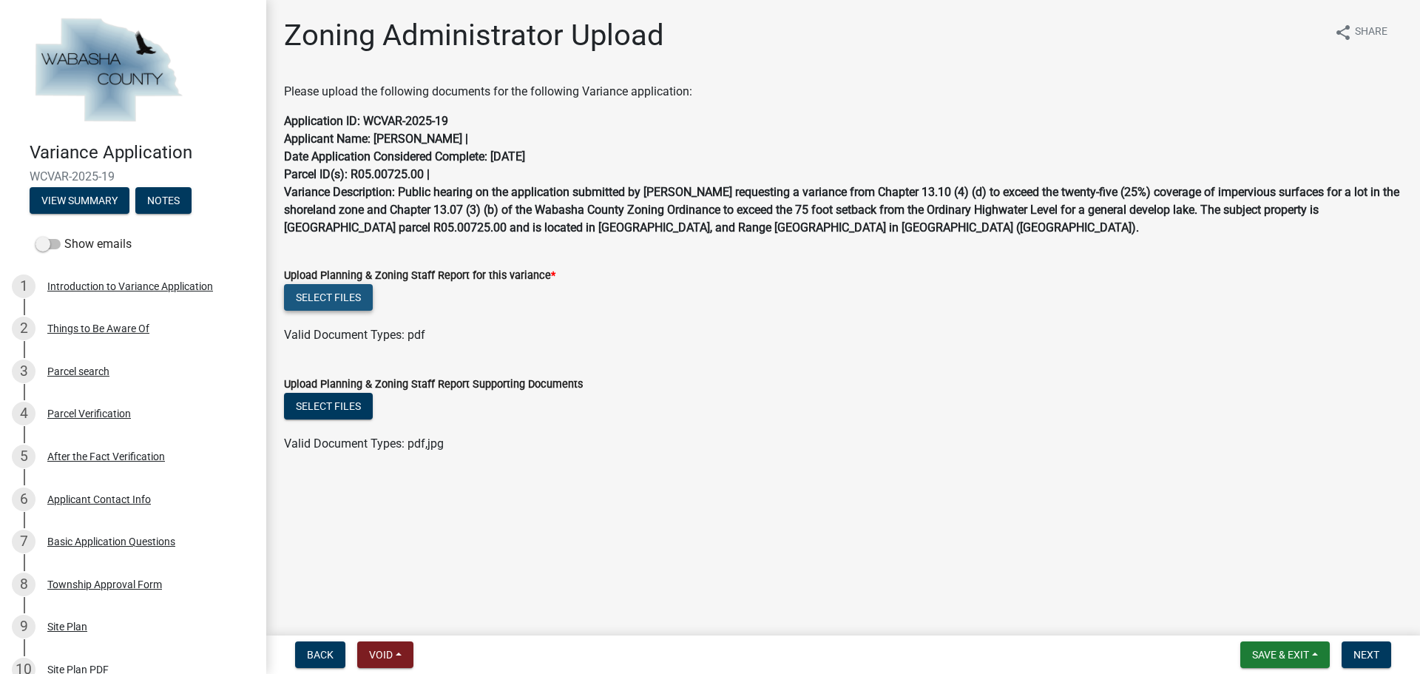
click at [330, 303] on button "Select files" at bounding box center [328, 297] width 89 height 27
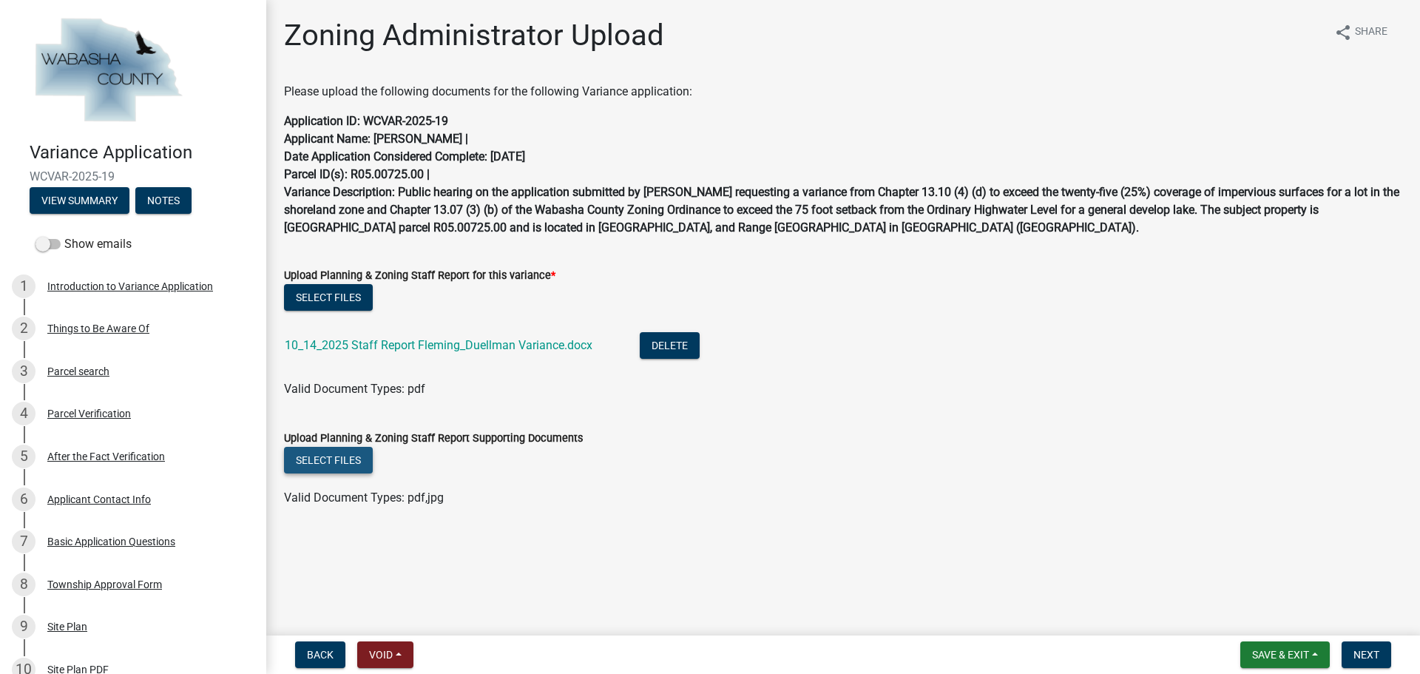
click at [342, 457] on button "Select files" at bounding box center [328, 460] width 89 height 27
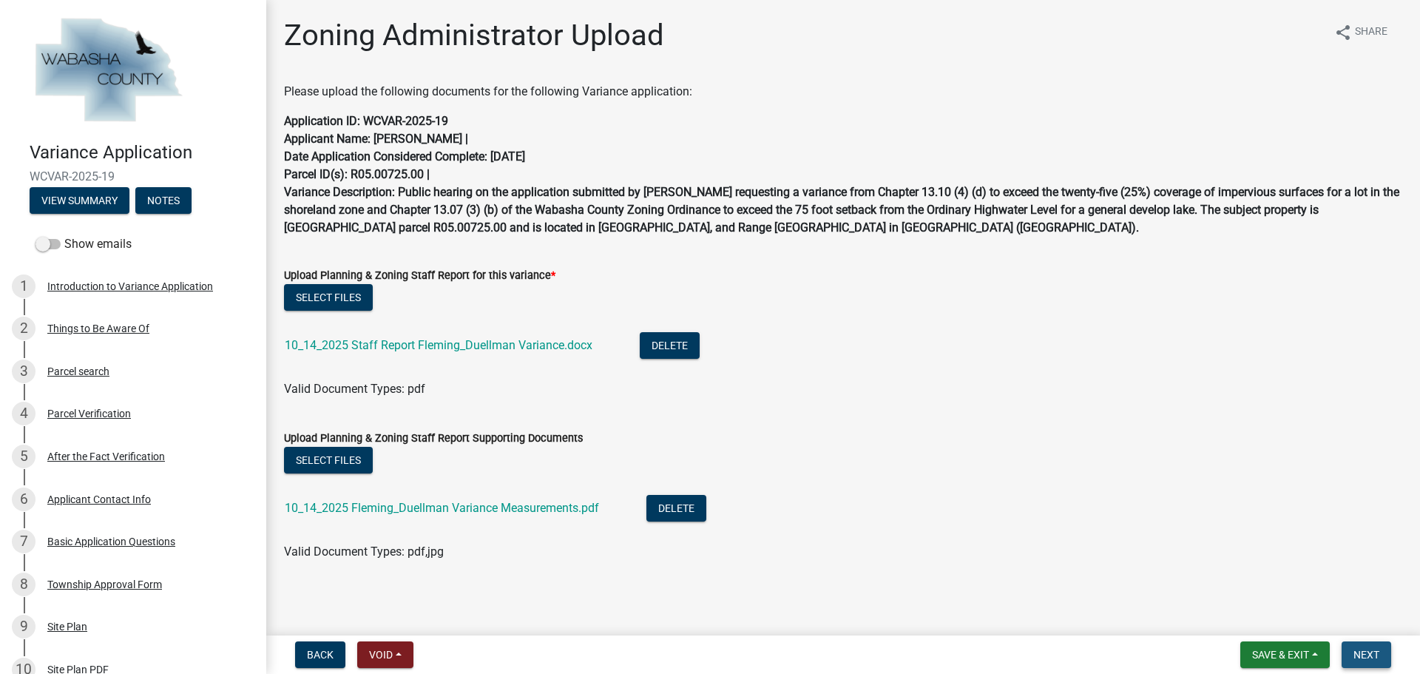
click at [1367, 654] on span "Next" at bounding box center [1367, 655] width 26 height 12
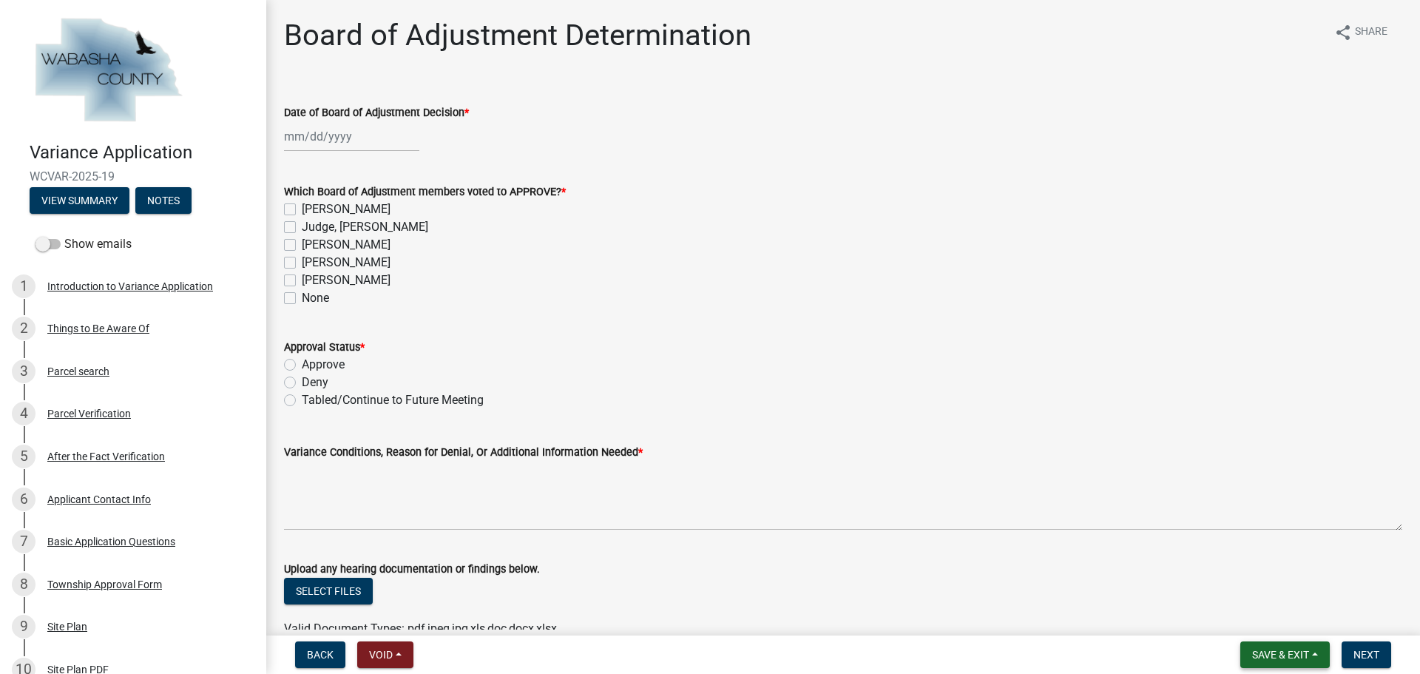
click at [1304, 649] on span "Save & Exit" at bounding box center [1280, 655] width 57 height 12
click at [1301, 618] on button "Save & Exit" at bounding box center [1271, 616] width 118 height 36
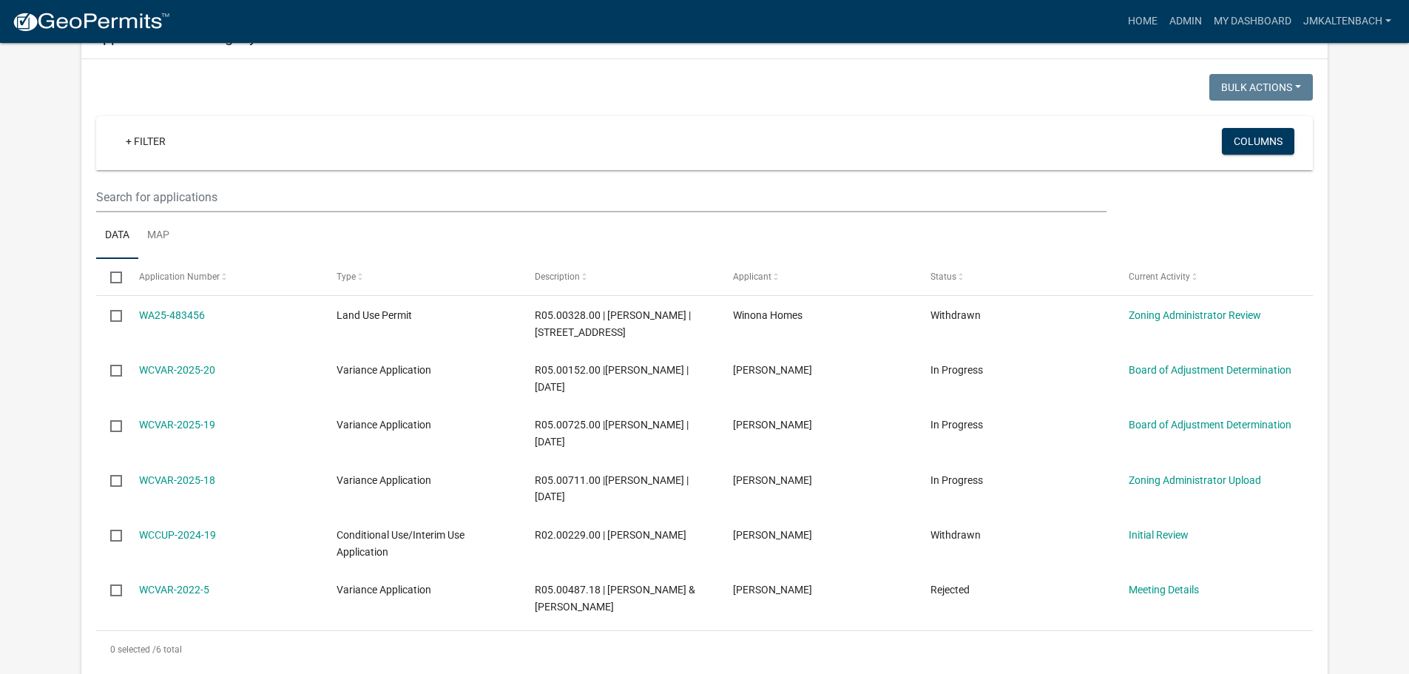
scroll to position [296, 0]
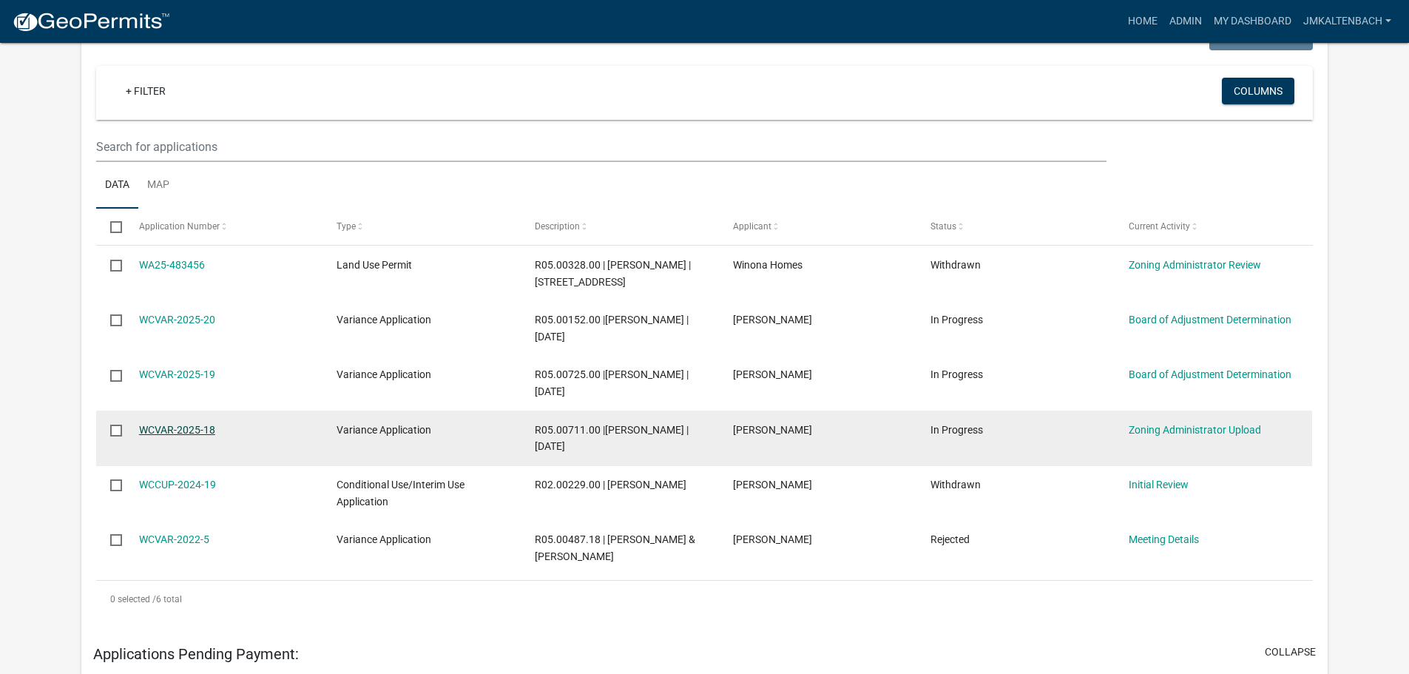
click at [197, 430] on link "WCVAR-2025-18" at bounding box center [177, 430] width 76 height 12
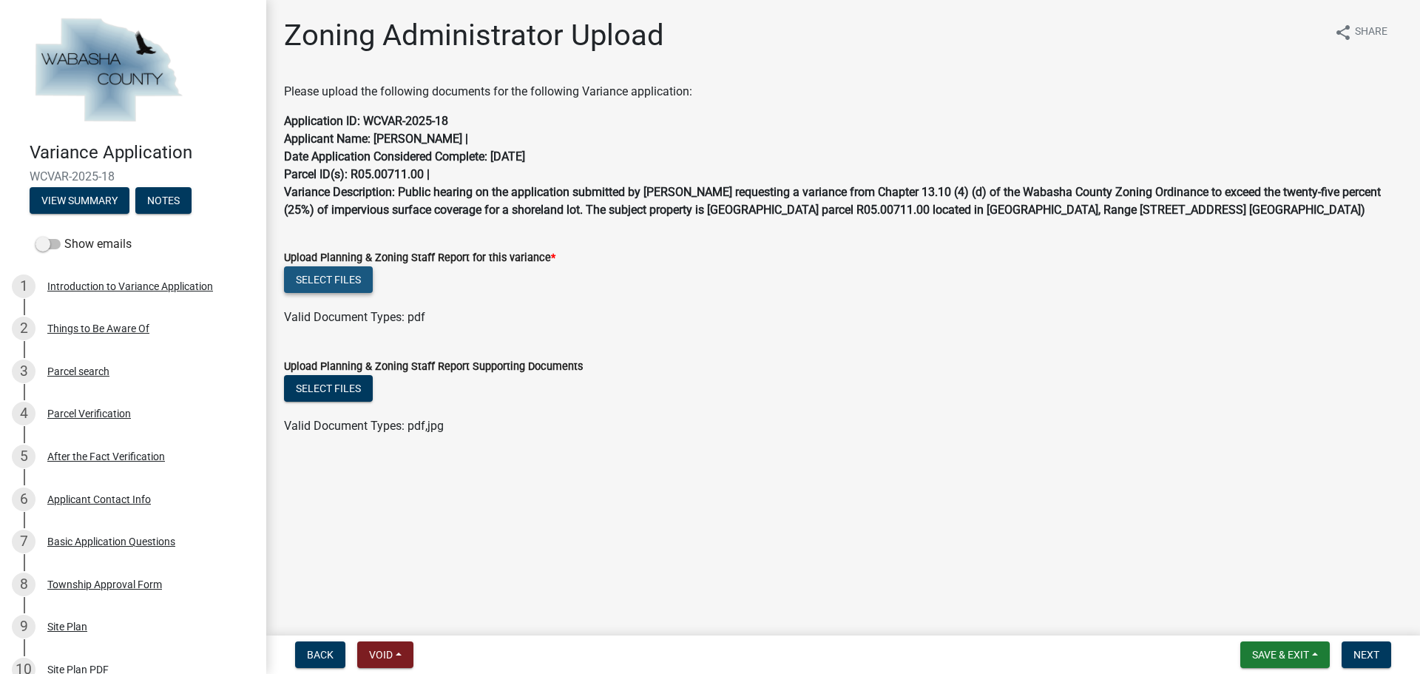
click at [320, 293] on button "Select files" at bounding box center [328, 279] width 89 height 27
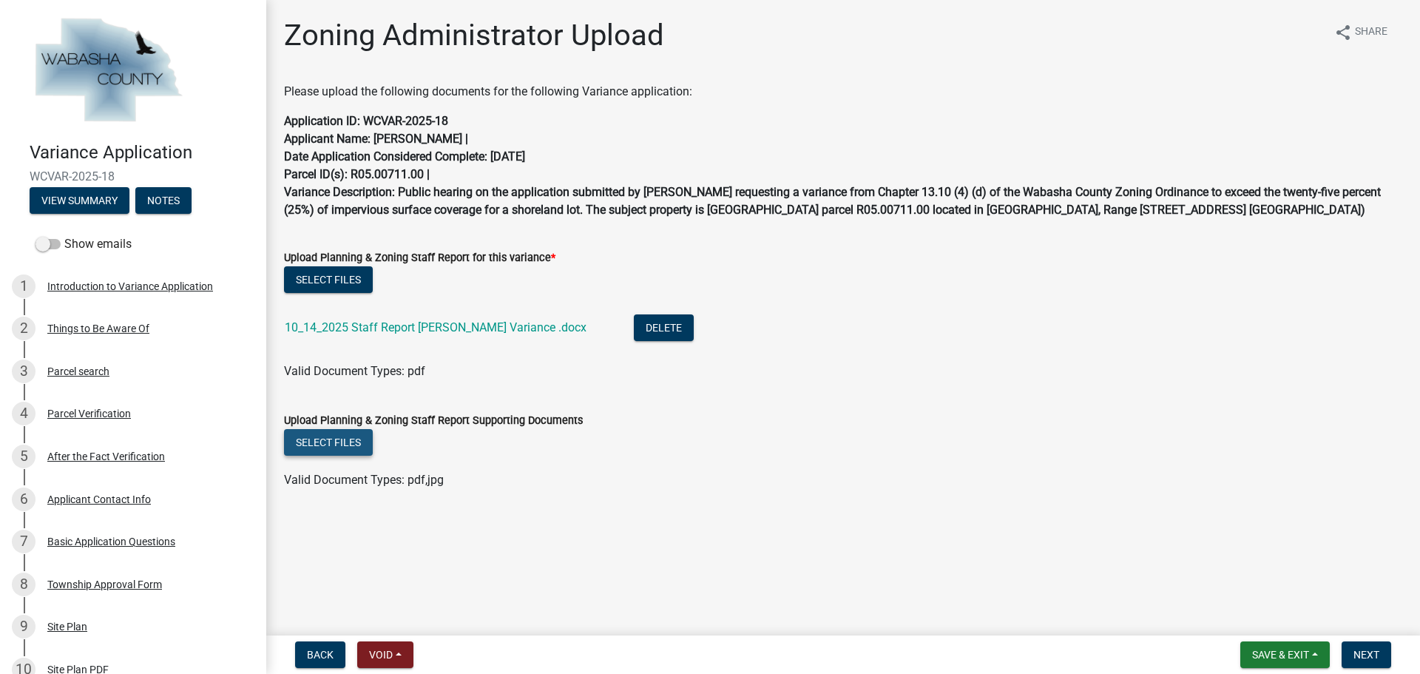
click at [347, 456] on button "Select files" at bounding box center [328, 442] width 89 height 27
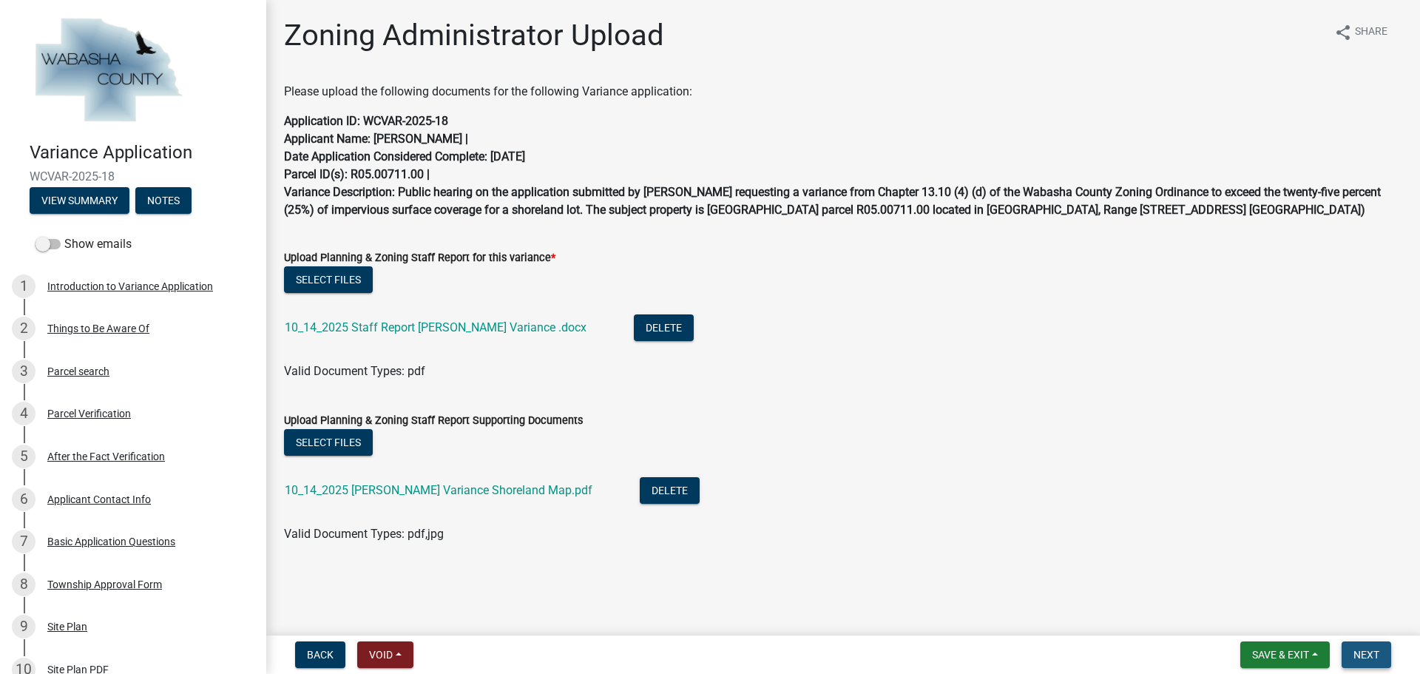
click at [1365, 646] on button "Next" at bounding box center [1367, 654] width 50 height 27
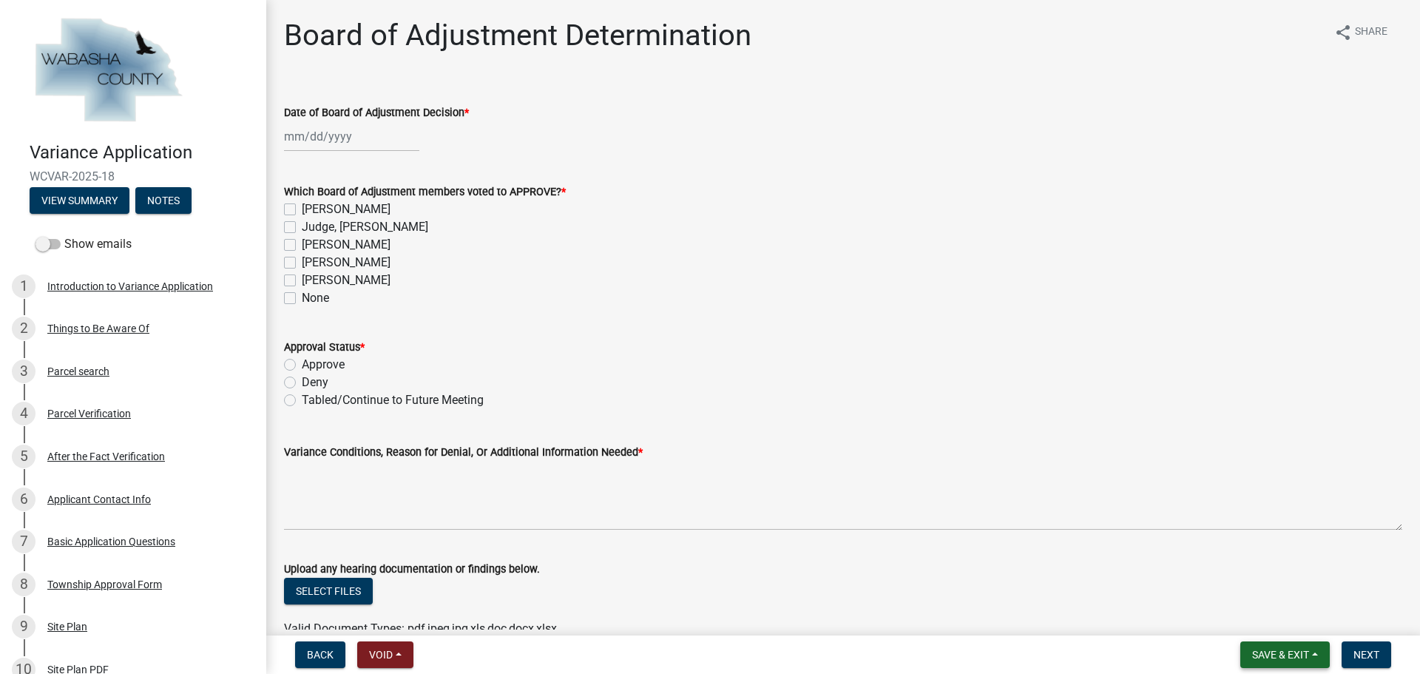
click at [1297, 661] on span "Save & Exit" at bounding box center [1280, 655] width 57 height 12
click at [1281, 605] on button "Save & Exit" at bounding box center [1271, 616] width 118 height 36
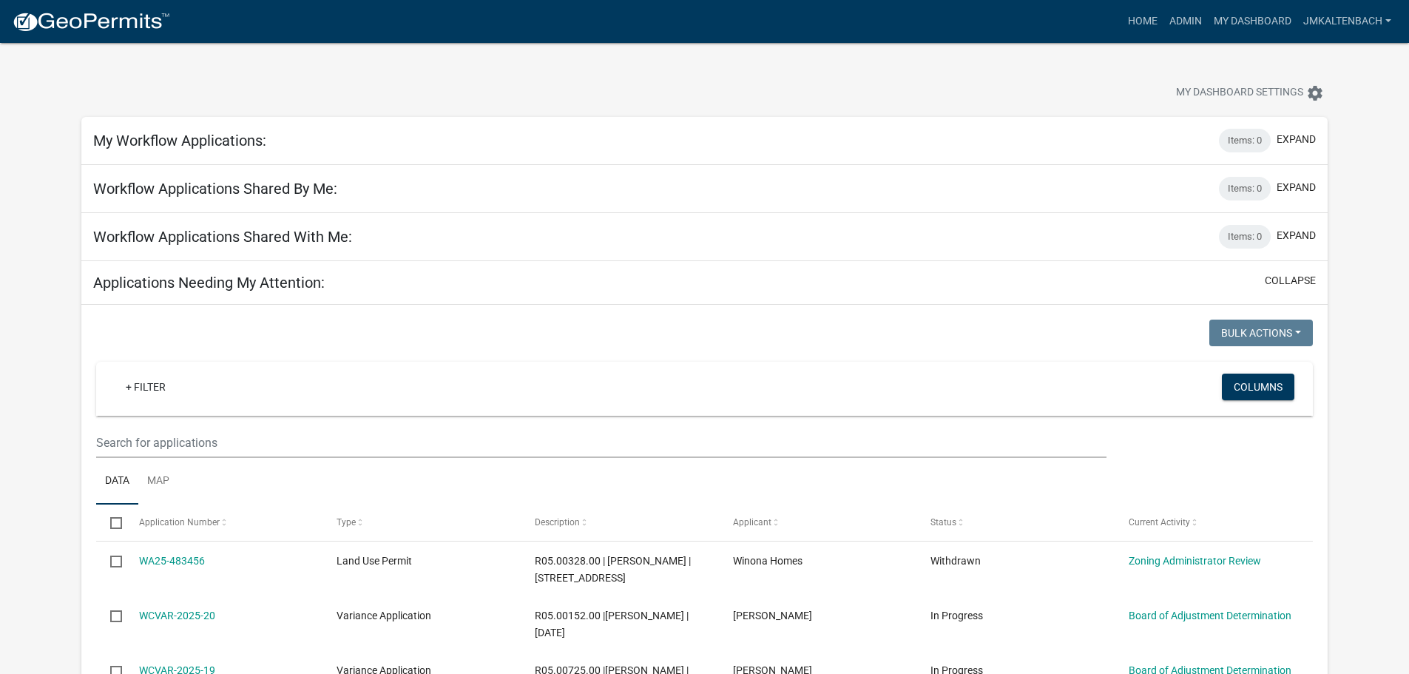
click at [493, 86] on div at bounding box center [440, 94] width 740 height 33
click at [1323, 30] on link "jmkaltenbach" at bounding box center [1347, 21] width 100 height 28
click at [1330, 152] on link "Logout" at bounding box center [1338, 144] width 118 height 36
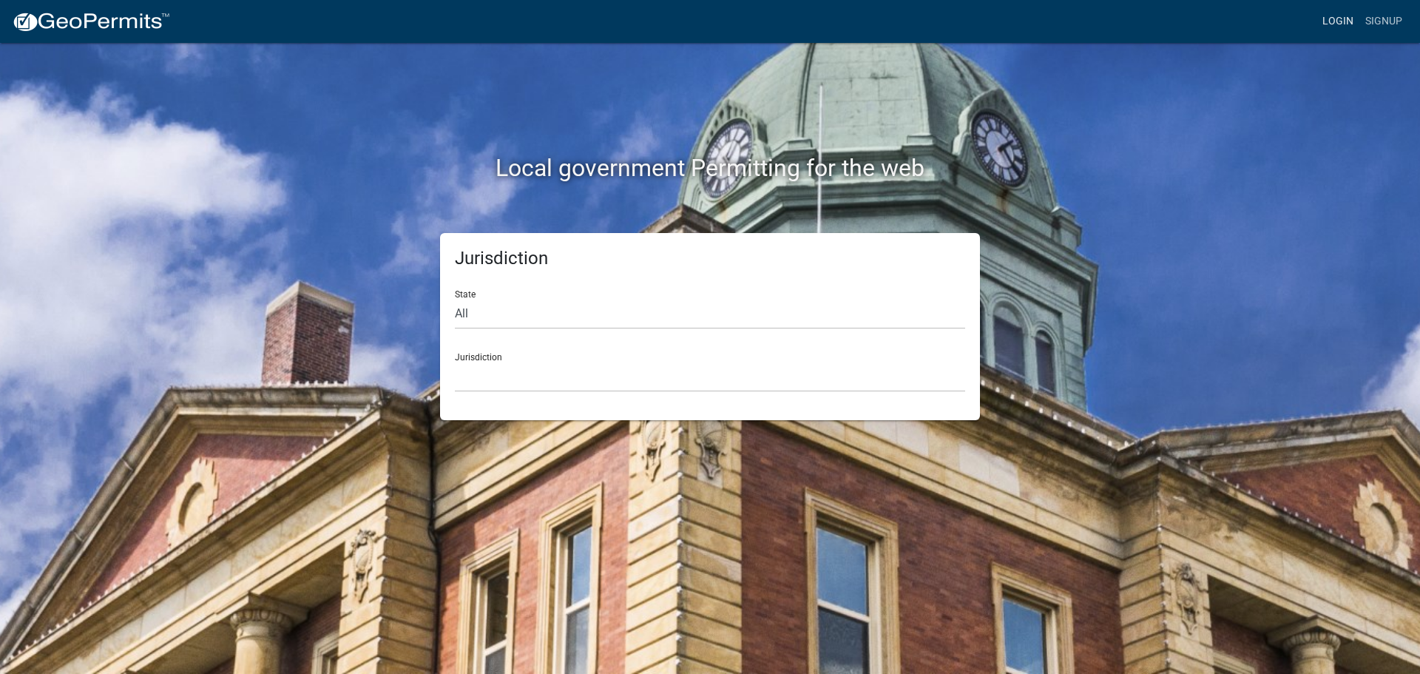
click at [1344, 22] on link "Login" at bounding box center [1338, 21] width 43 height 28
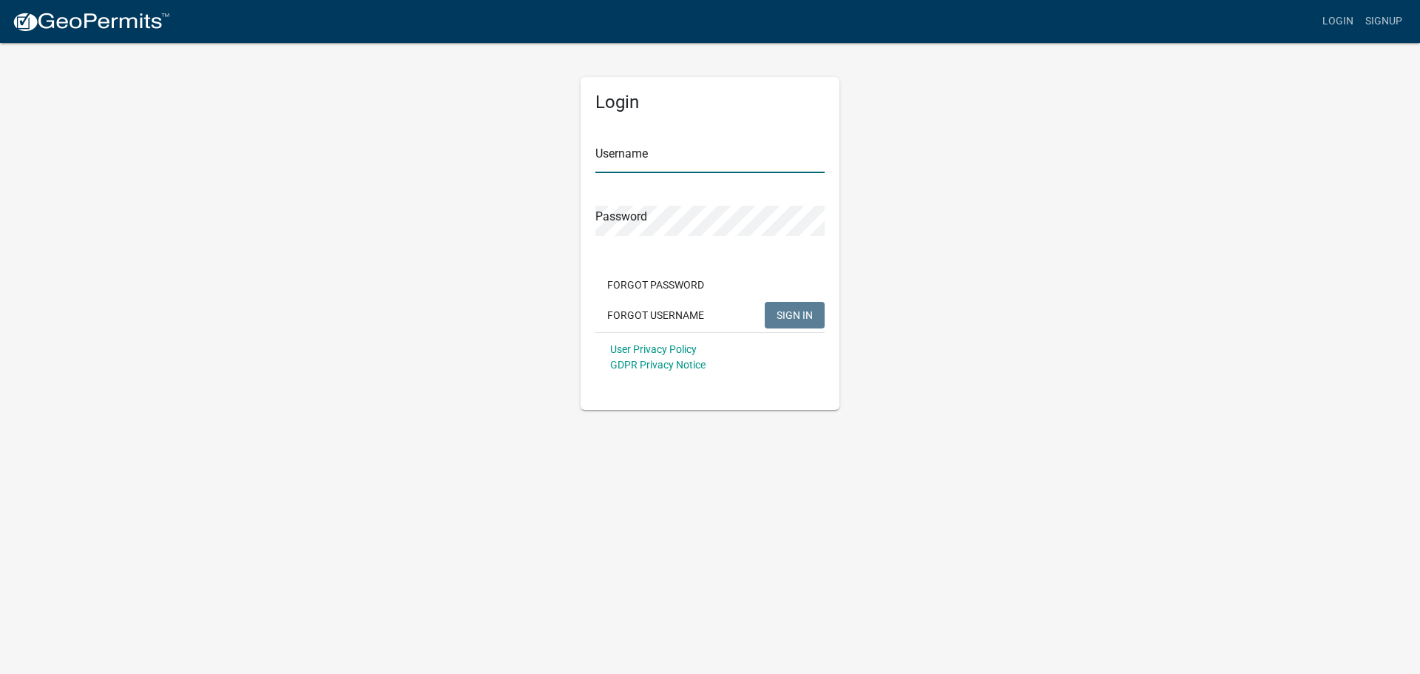
type input "jmkaltenbach"
click at [803, 320] on span "SIGN IN" at bounding box center [795, 314] width 36 height 12
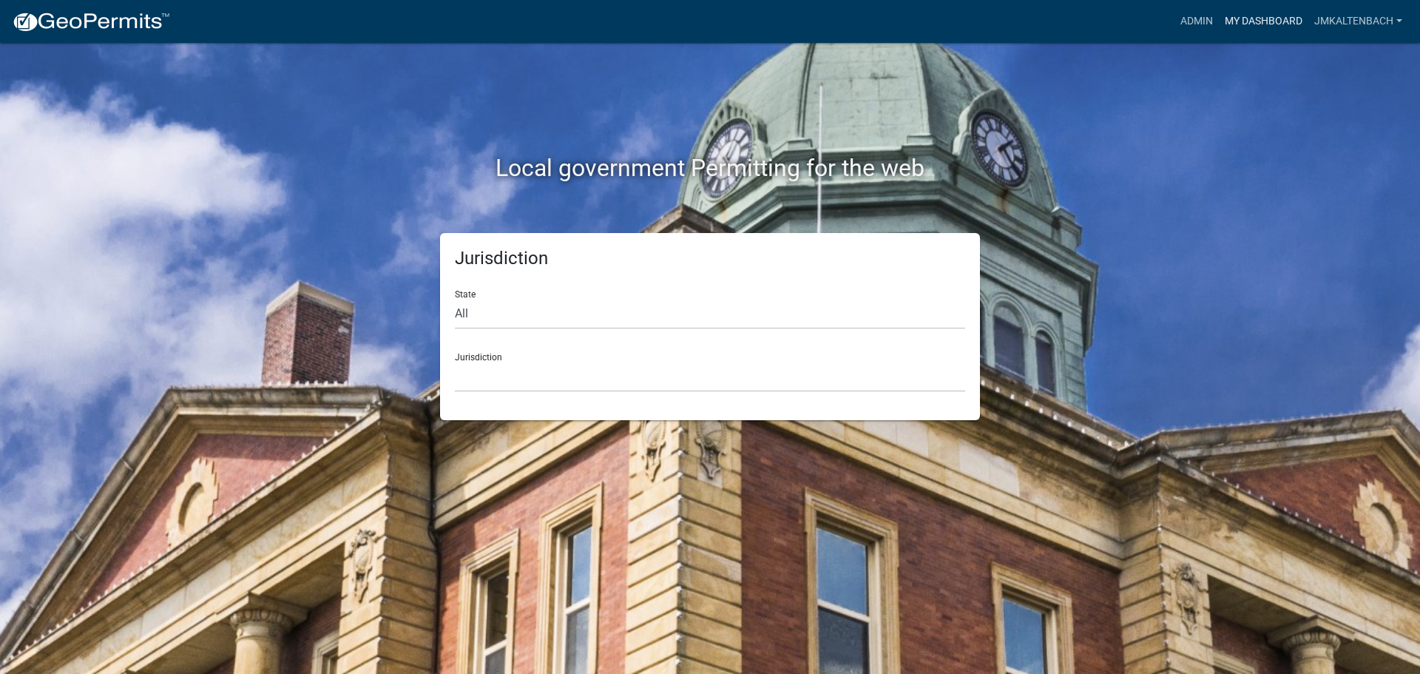
click at [1283, 24] on link "My Dashboard" at bounding box center [1263, 21] width 89 height 28
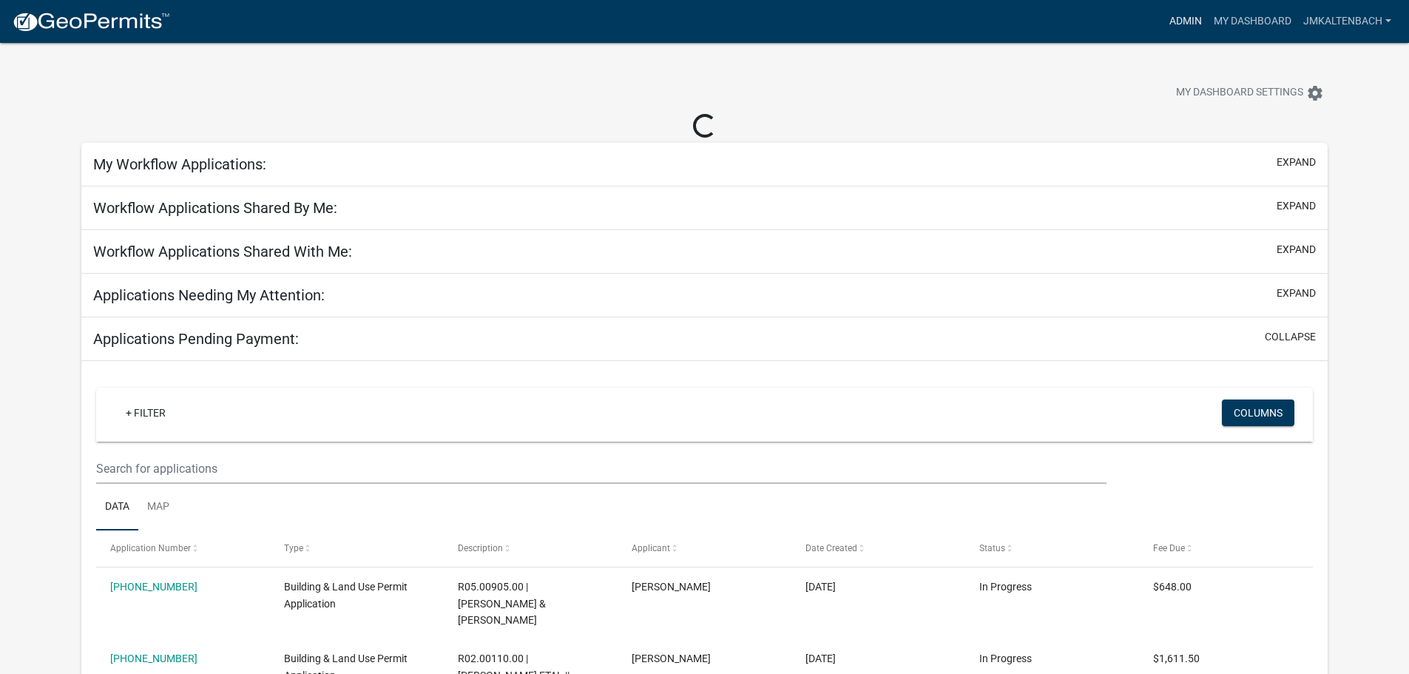
click at [1178, 21] on link "Admin" at bounding box center [1185, 21] width 44 height 28
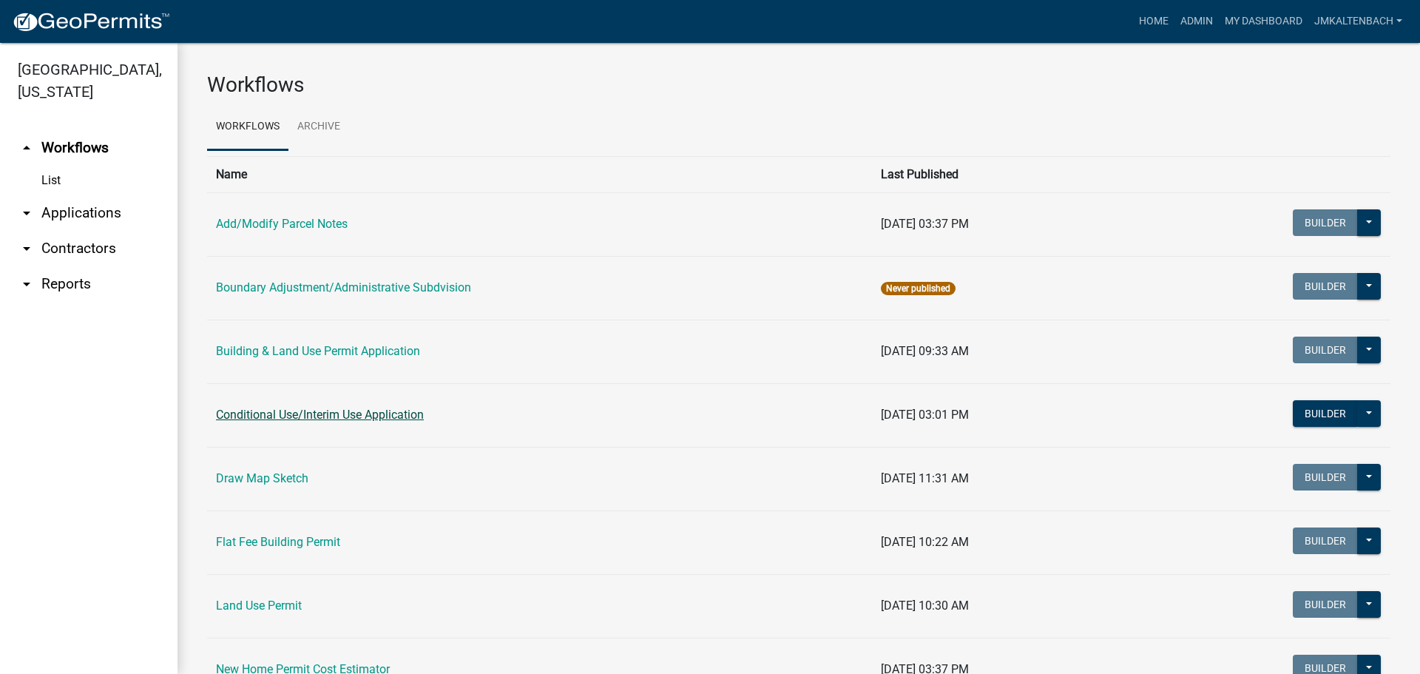
click at [317, 414] on link "Conditional Use/Interim Use Application" at bounding box center [320, 415] width 208 height 14
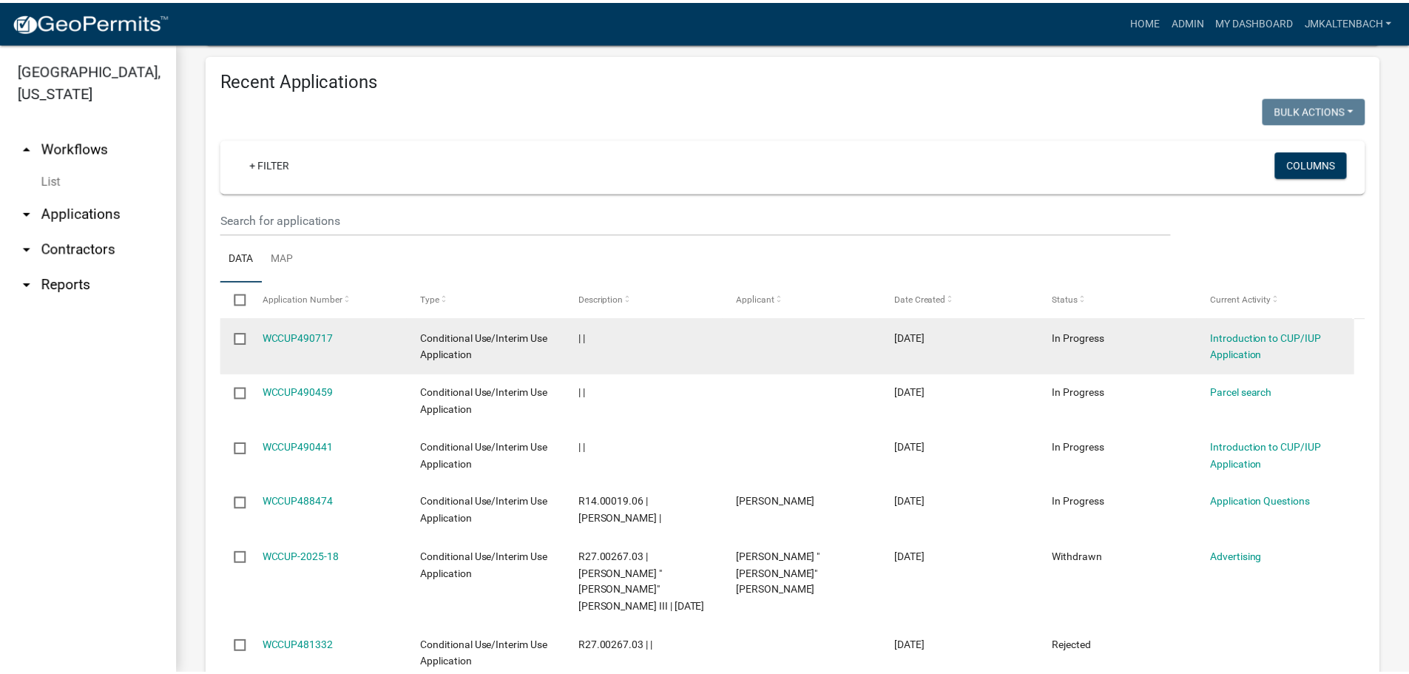
scroll to position [518, 0]
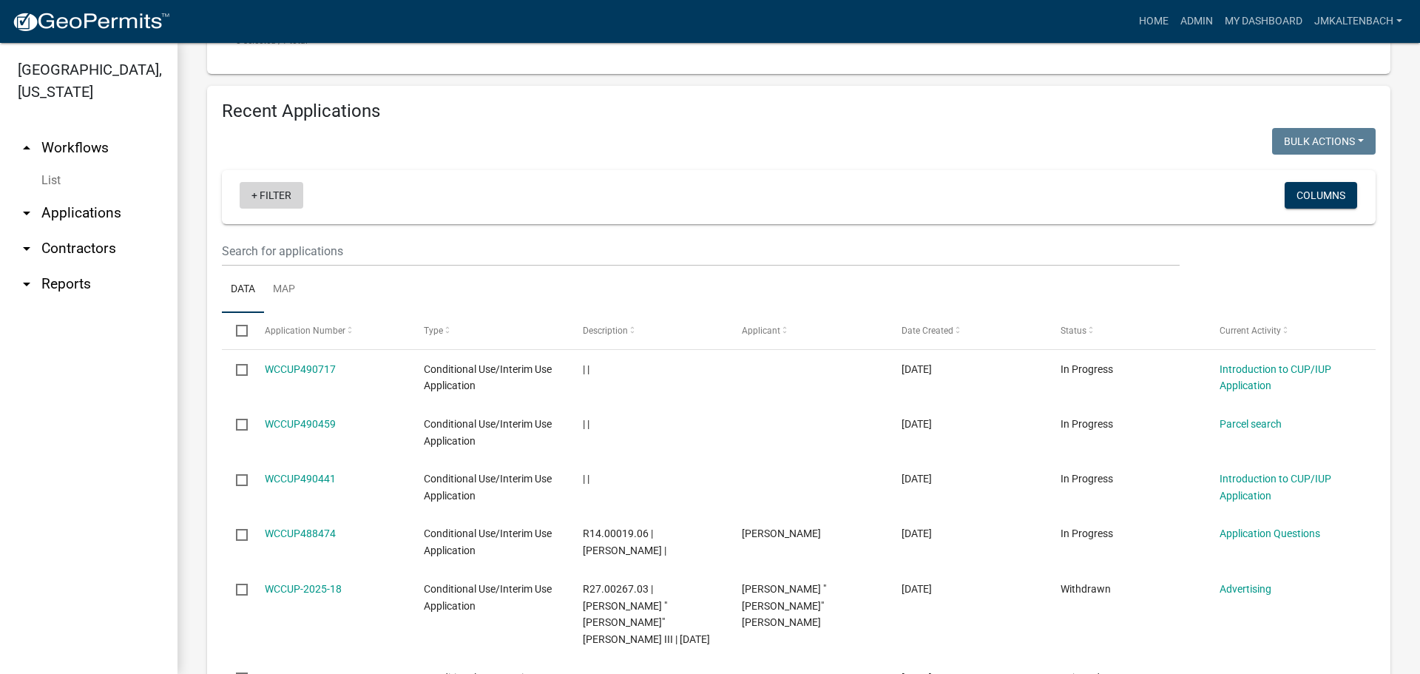
click at [268, 194] on link "+ Filter" at bounding box center [272, 195] width 64 height 27
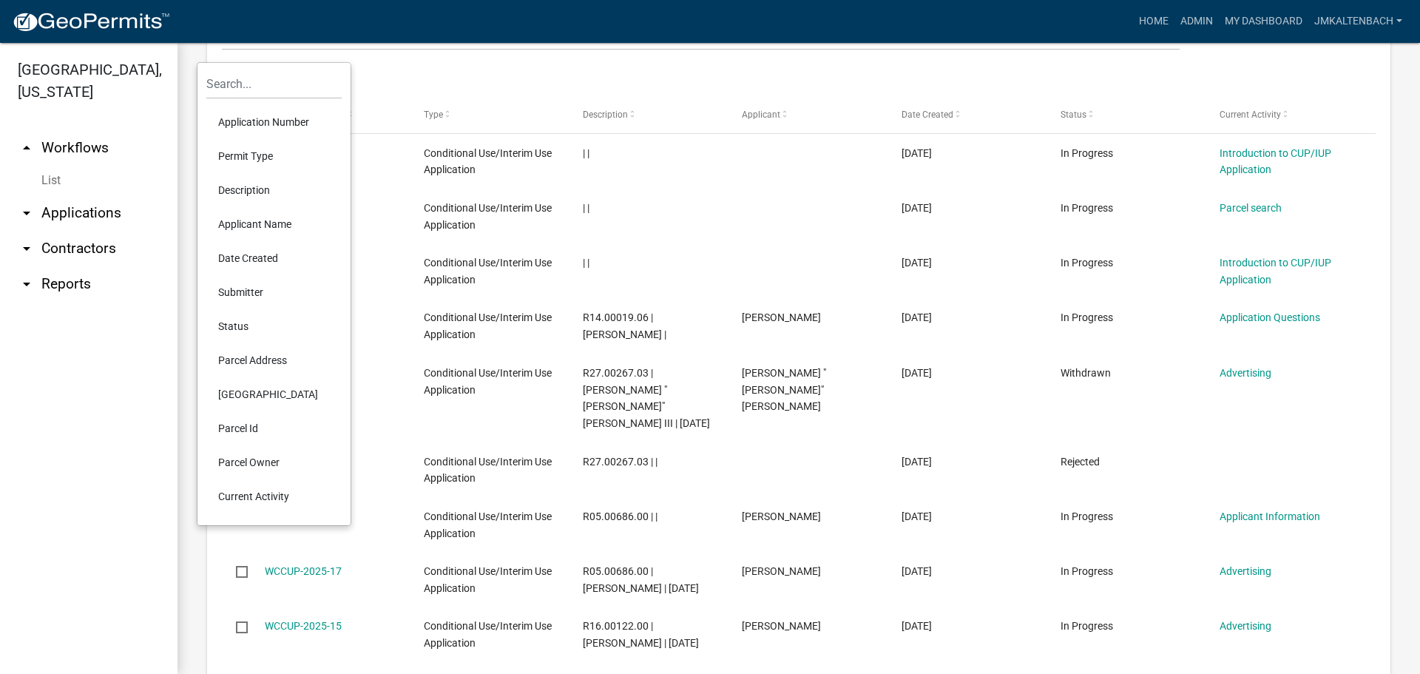
scroll to position [740, 0]
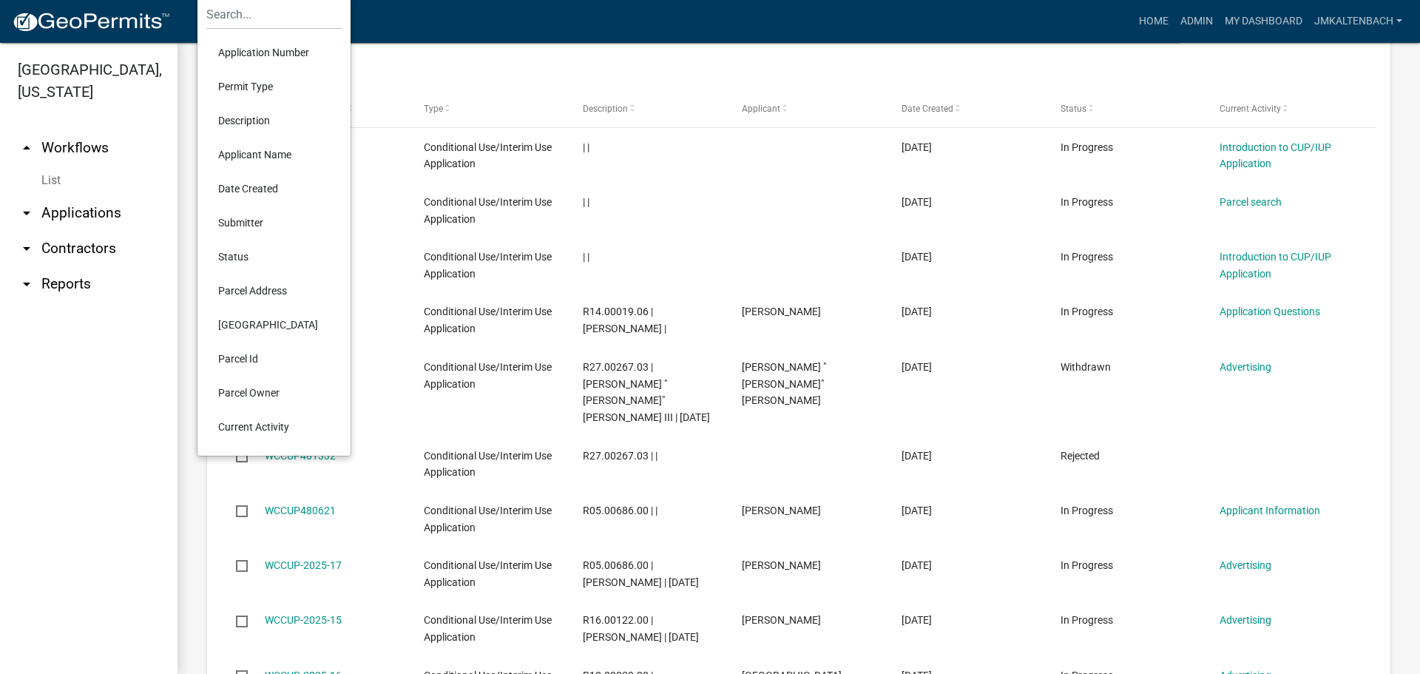
click at [268, 425] on li "Current Activity" at bounding box center [273, 427] width 135 height 34
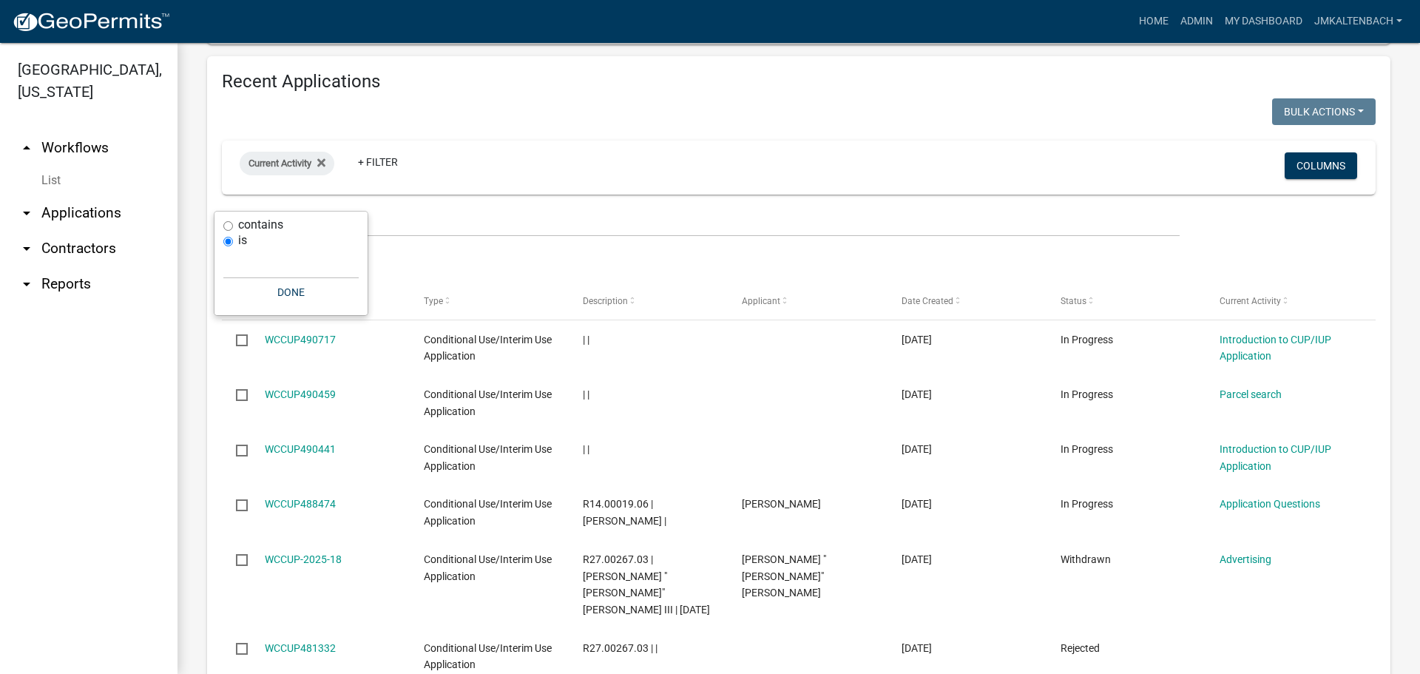
scroll to position [518, 0]
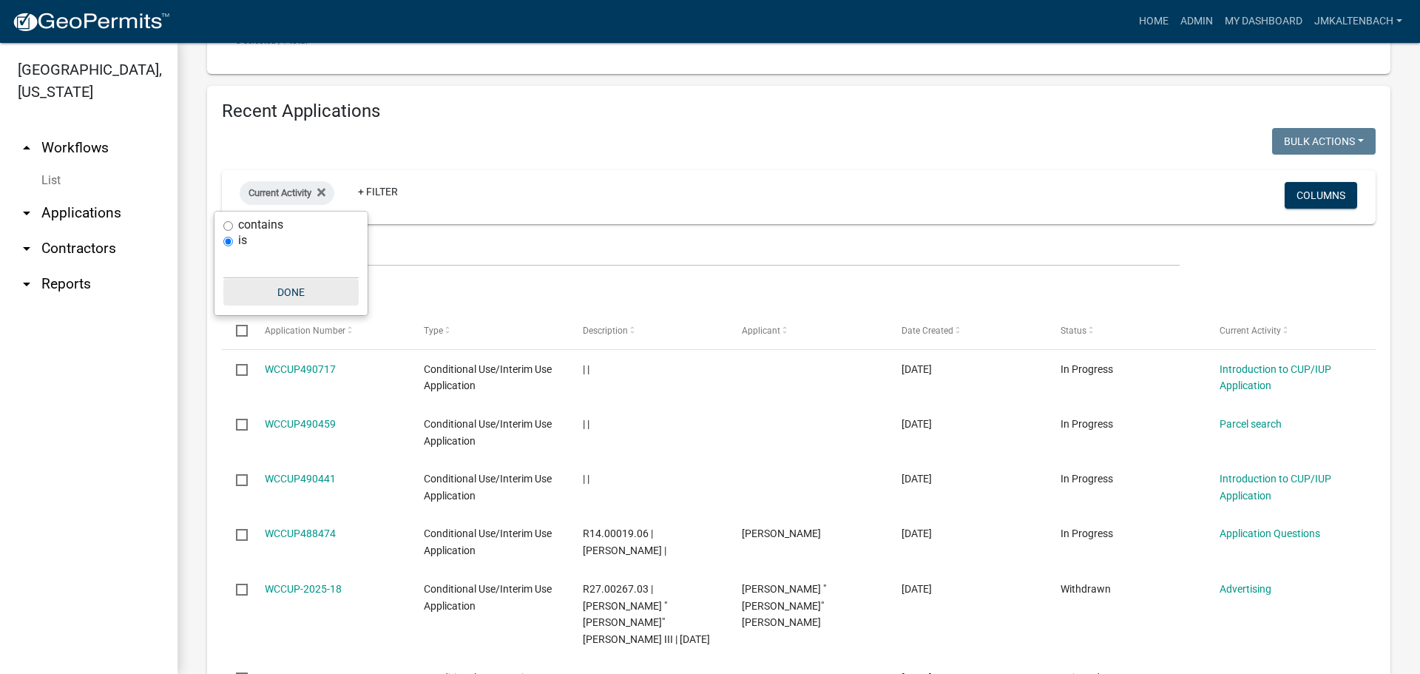
click at [284, 290] on button "Done" at bounding box center [290, 292] width 135 height 27
click at [321, 189] on icon at bounding box center [321, 192] width 8 height 8
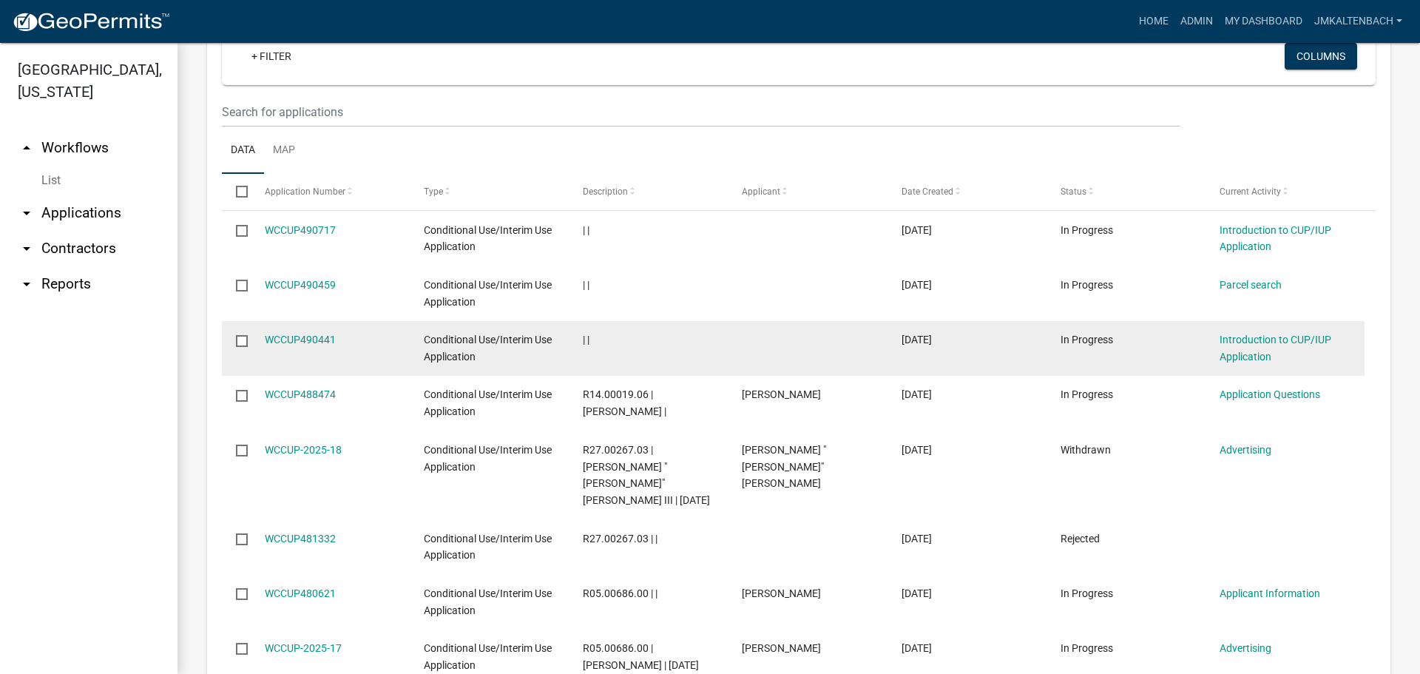
scroll to position [909, 0]
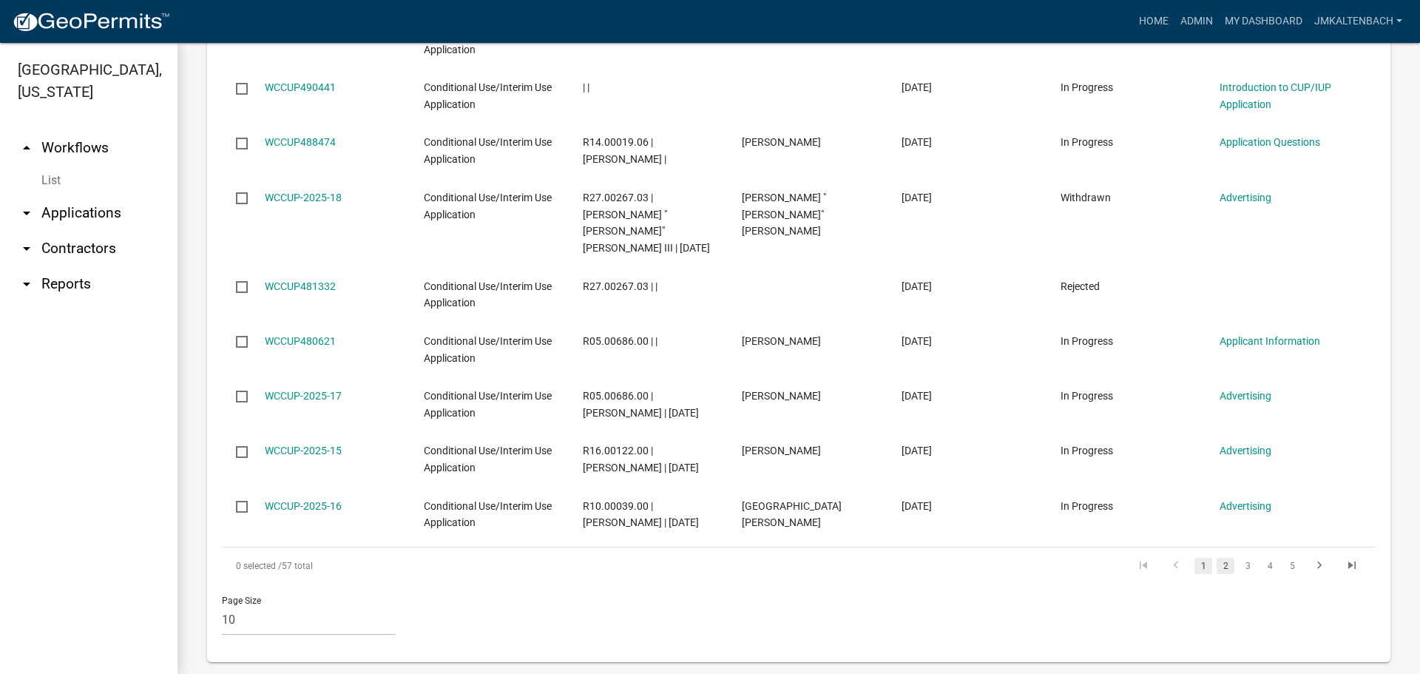
click at [1217, 558] on link "2" at bounding box center [1226, 566] width 18 height 16
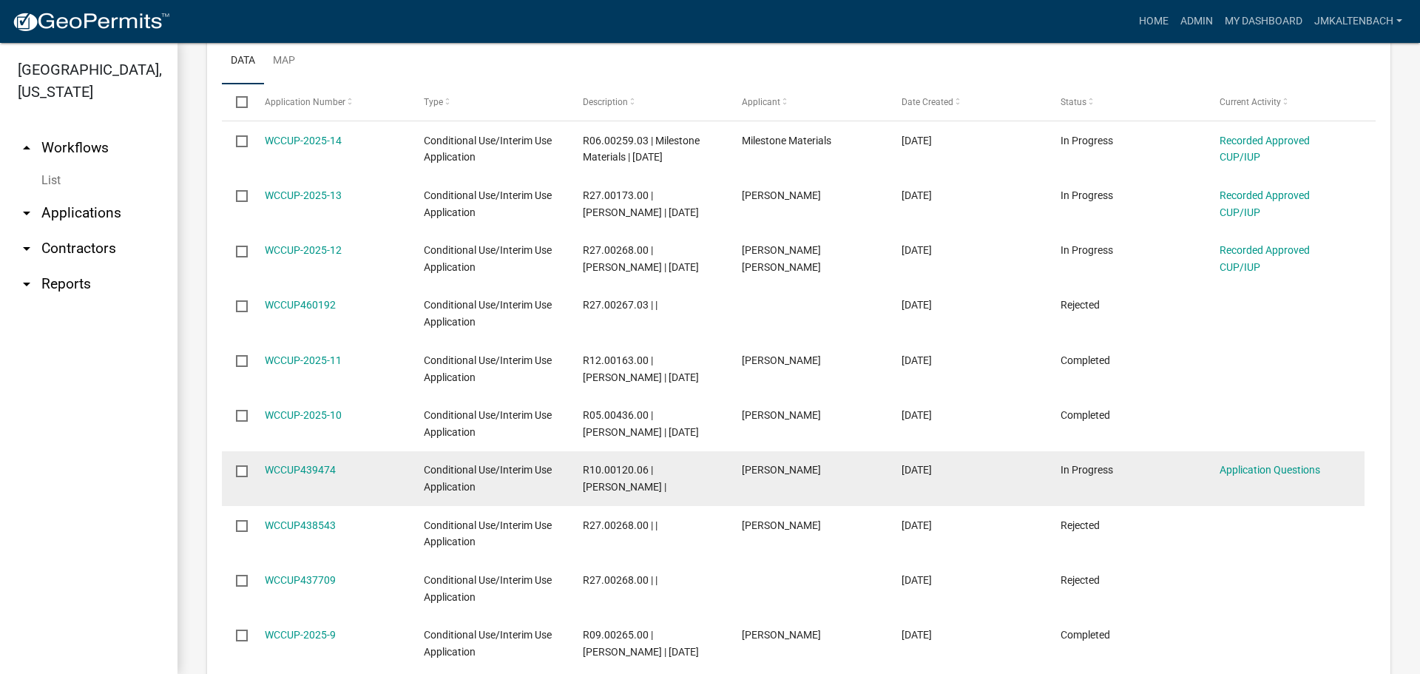
scroll to position [745, 0]
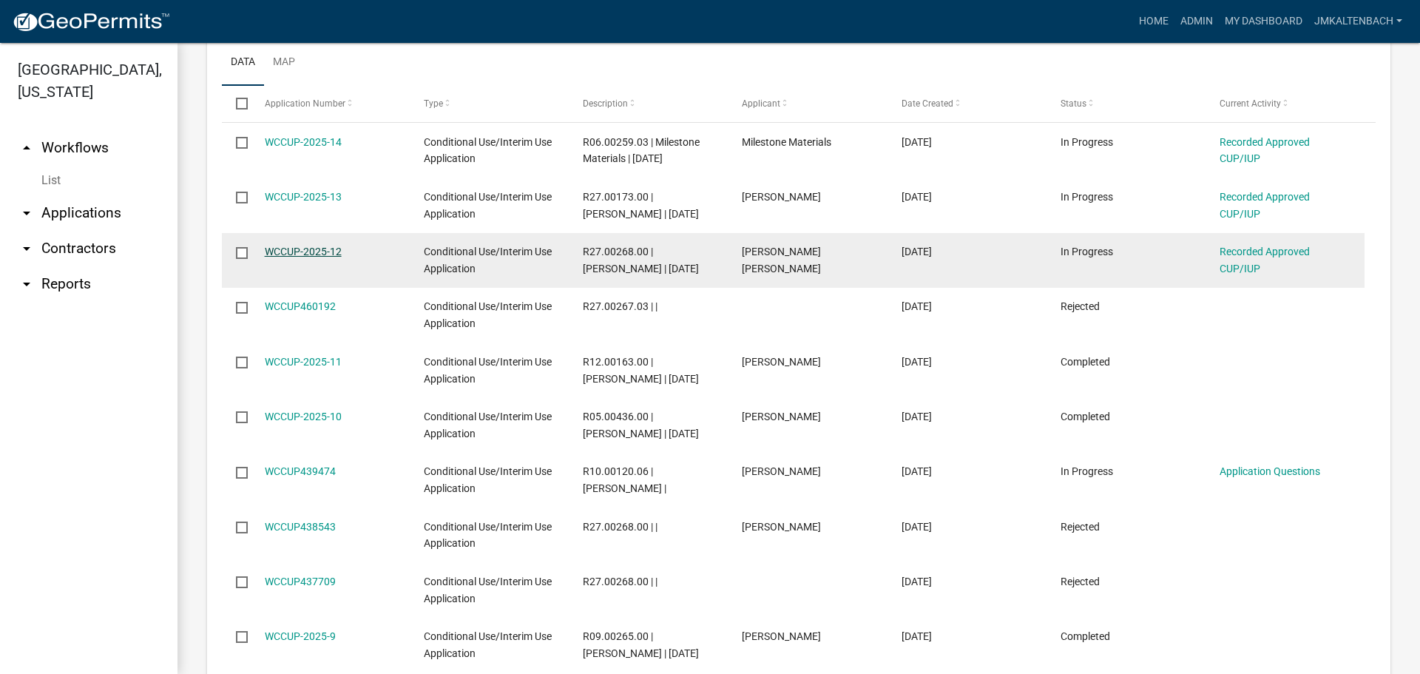
click at [316, 251] on link "WCCUP-2025-12" at bounding box center [303, 252] width 77 height 12
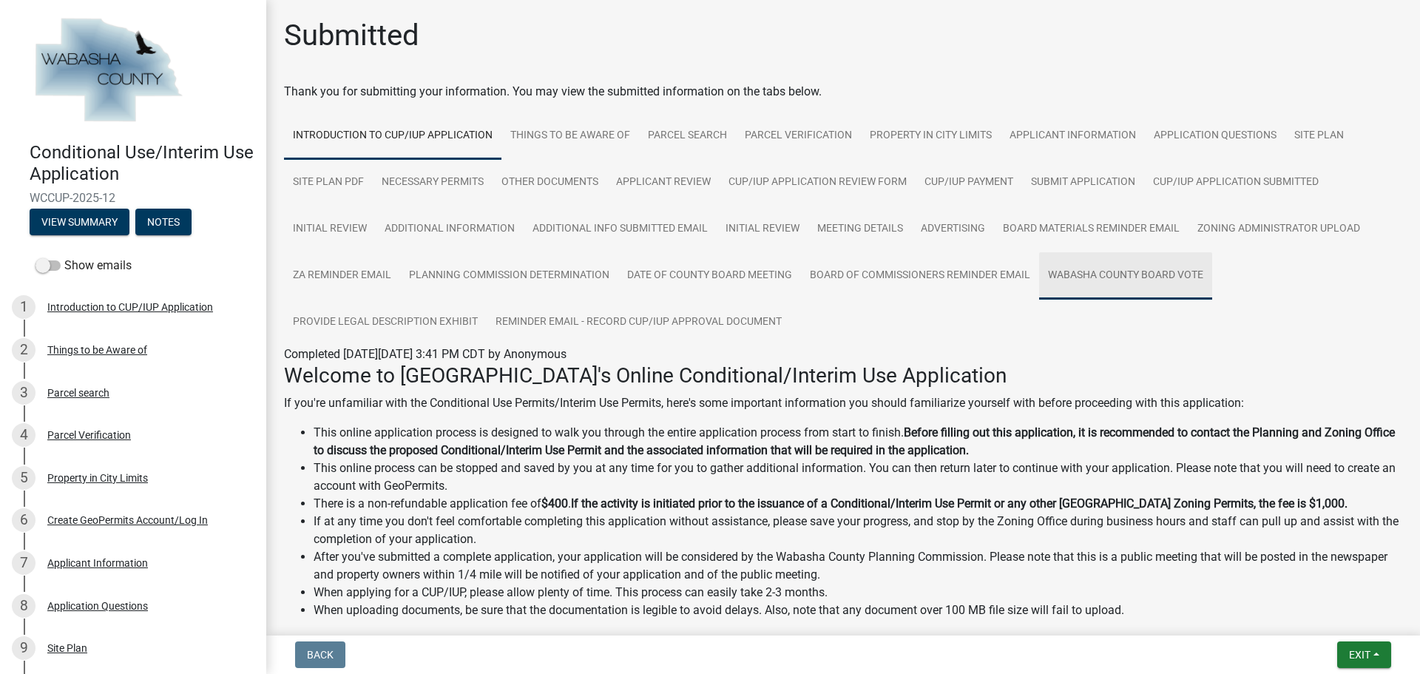
click at [1138, 283] on link "Wabasha County Board Vote" at bounding box center [1125, 275] width 173 height 47
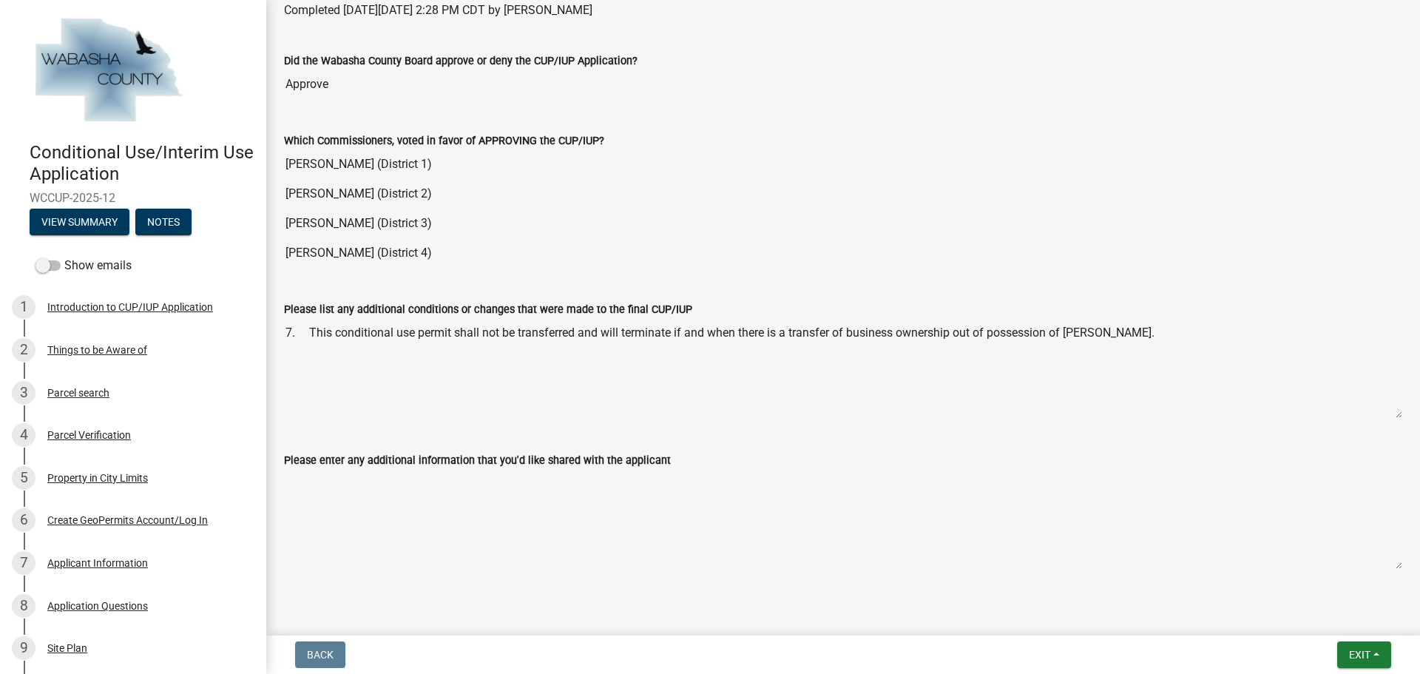
scroll to position [370, 0]
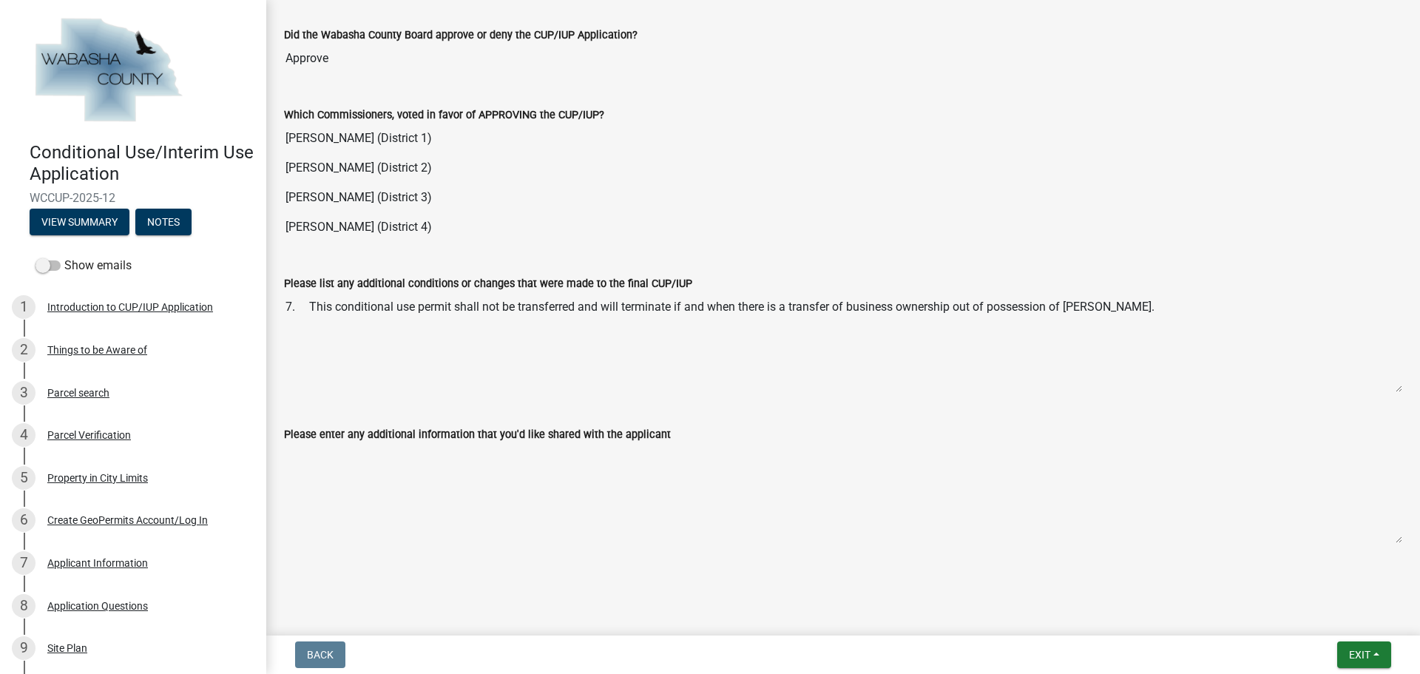
drag, startPoint x: 305, startPoint y: 325, endPoint x: 1155, endPoint y: 330, distance: 849.9
click at [1155, 330] on textarea "7. This conditional use permit shall not be transferred and will terminate if a…" at bounding box center [843, 342] width 1118 height 101
click at [940, 204] on input "Springer, Don (District 3)" at bounding box center [843, 198] width 1118 height 30
click at [901, 334] on textarea "7. This conditional use permit shall not be transferred and will terminate if a…" at bounding box center [843, 342] width 1118 height 101
click at [1374, 659] on button "Exit" at bounding box center [1364, 654] width 54 height 27
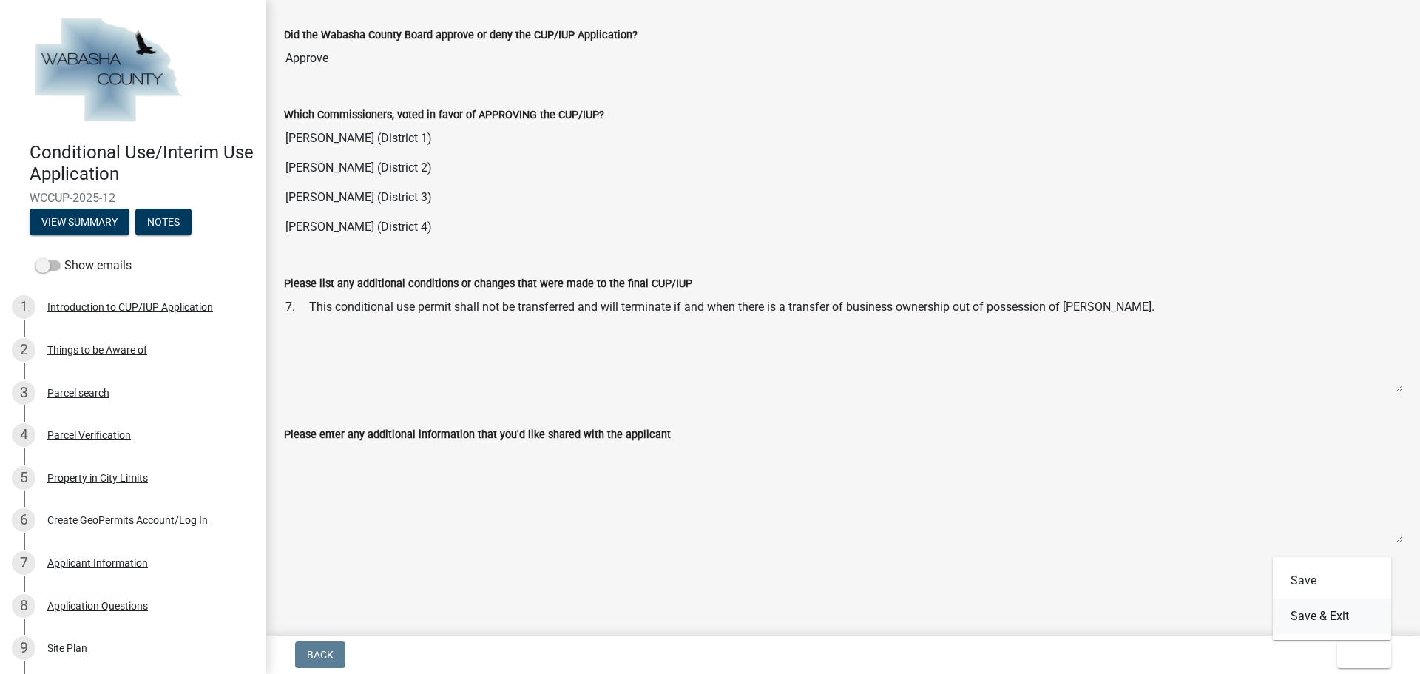
click at [1318, 620] on button "Save & Exit" at bounding box center [1332, 616] width 118 height 36
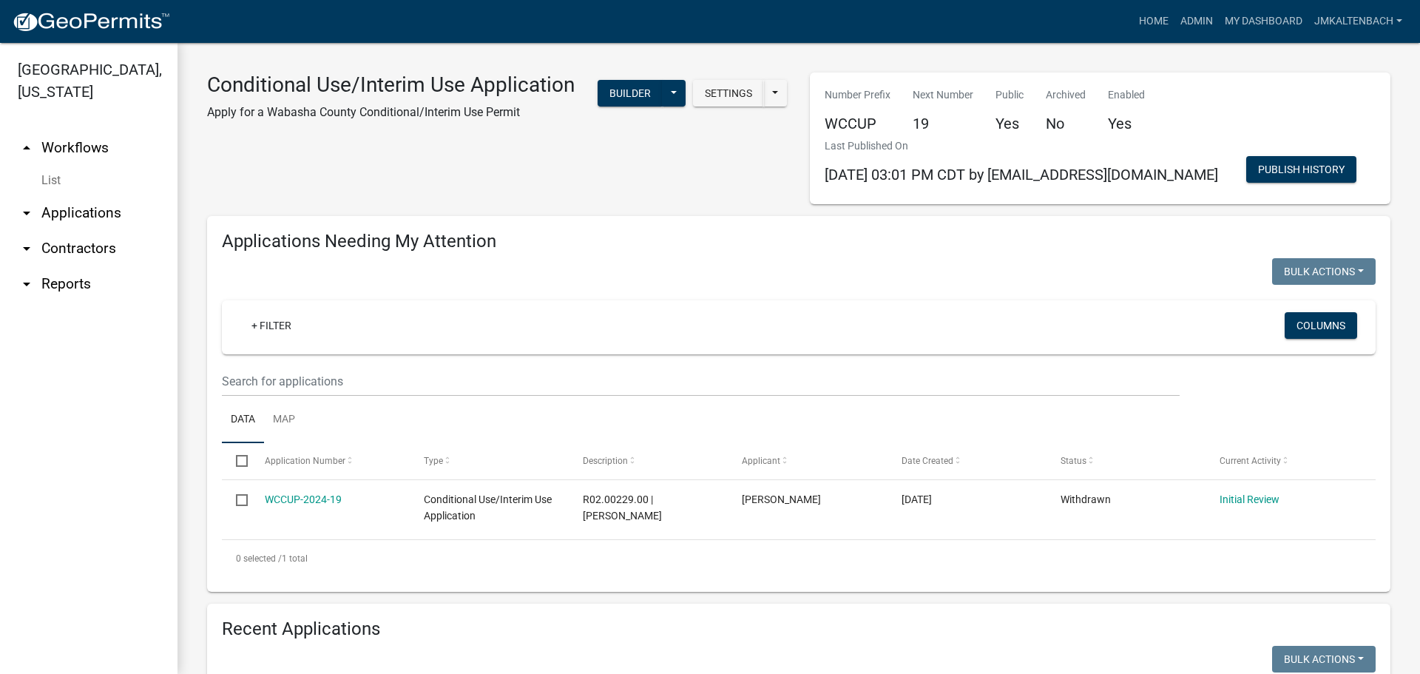
click at [213, 133] on div "Conditional Use/Interim Use Application Apply for a Wabasha County Conditional/…" at bounding box center [391, 102] width 390 height 61
